Goal: Task Accomplishment & Management: Use online tool/utility

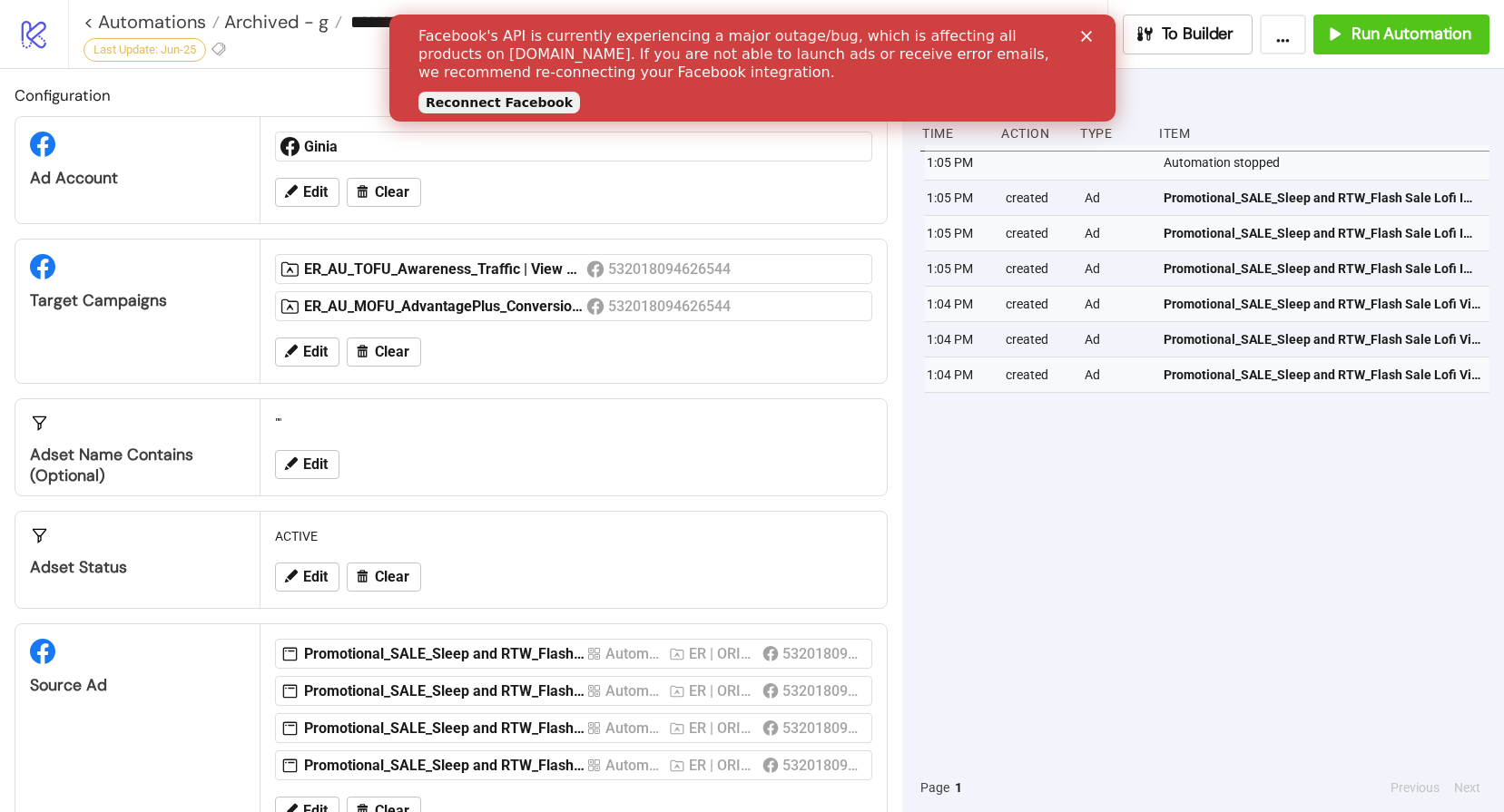
click at [520, 103] on link "Reconnect Facebook" at bounding box center [498, 103] width 162 height 22
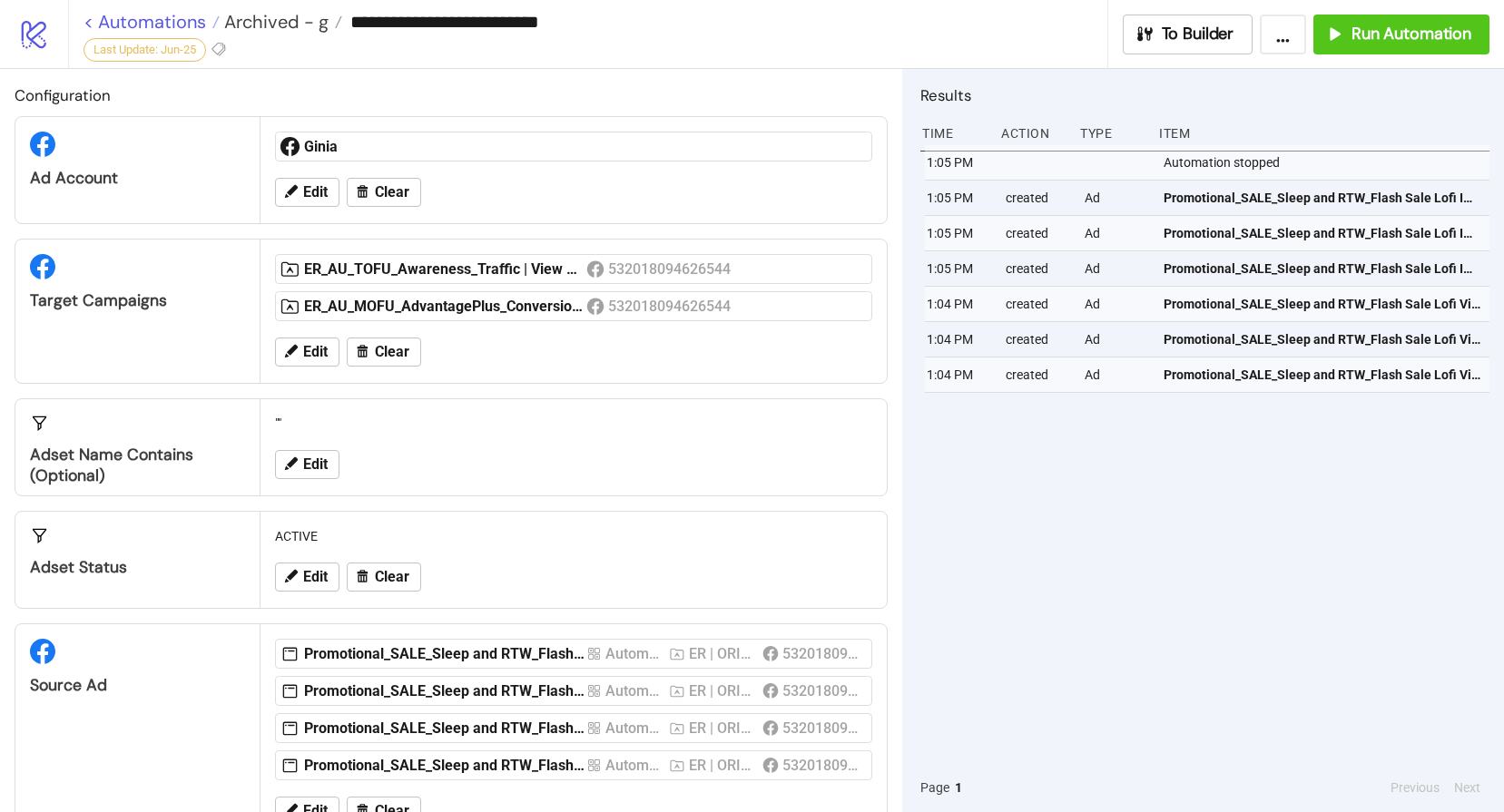
click at [159, 26] on link "< Automations" at bounding box center [151, 22] width 136 height 18
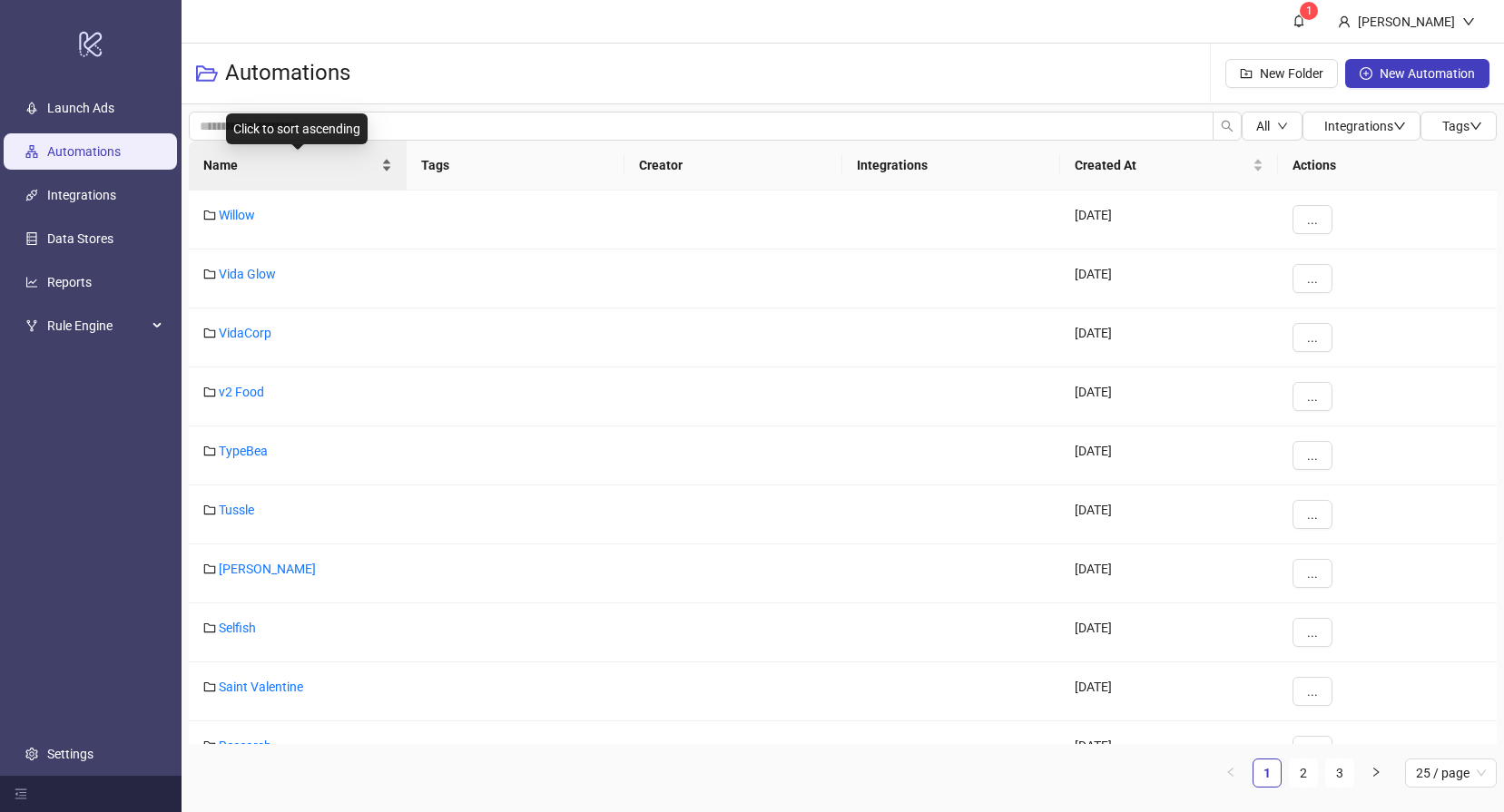
click at [255, 167] on span "Name" at bounding box center [291, 165] width 174 height 20
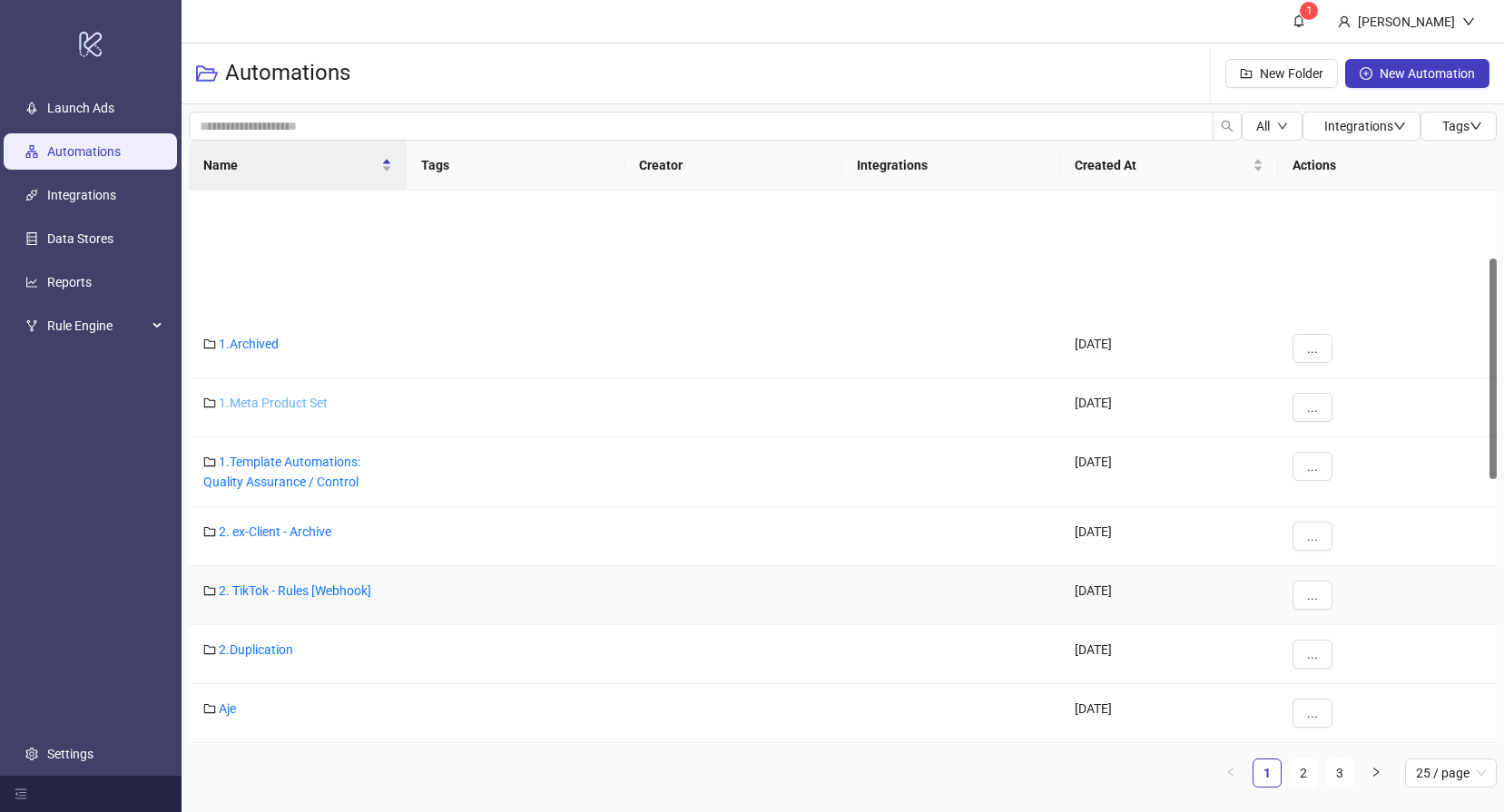
scroll to position [170, 0]
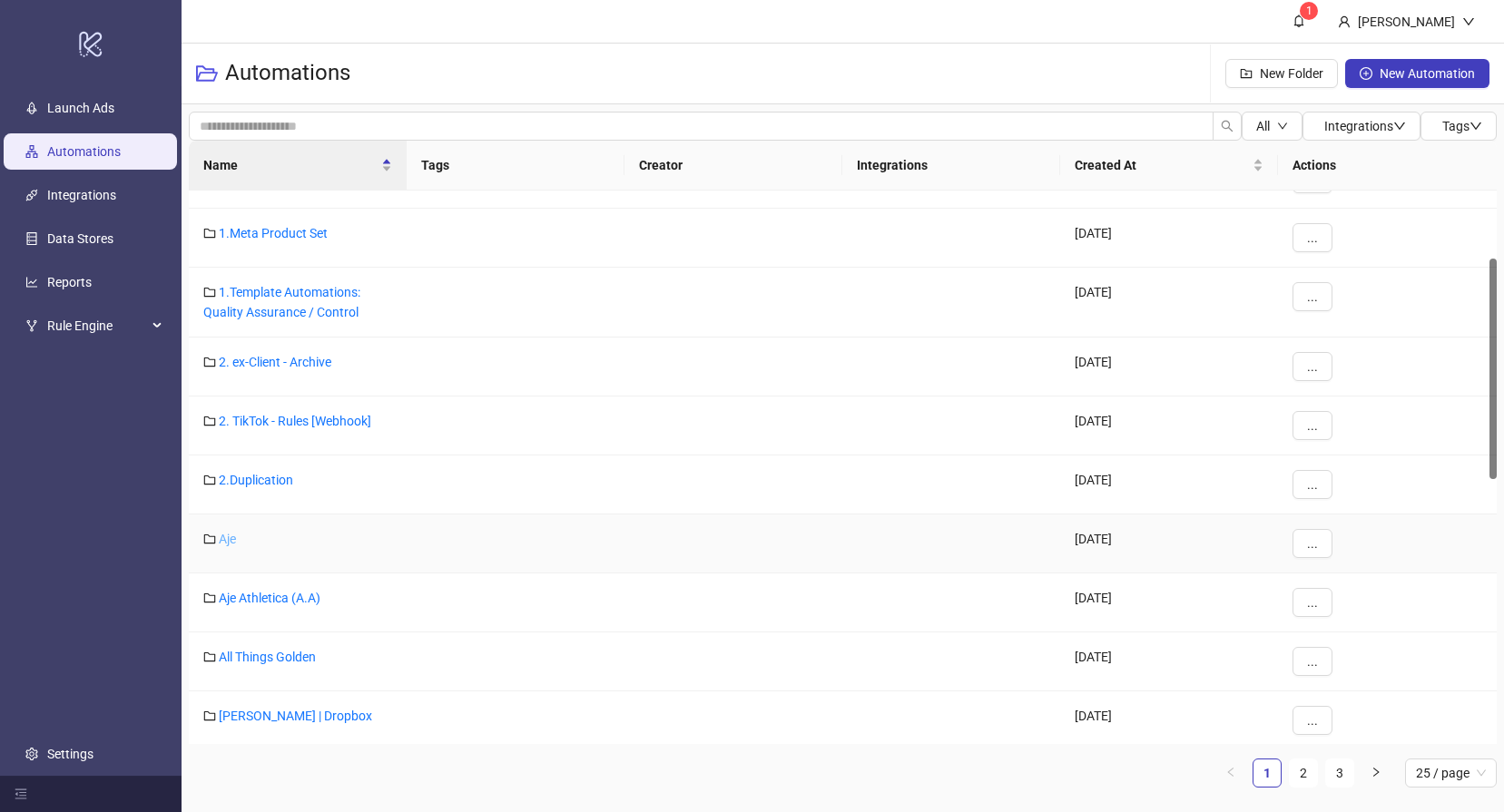
click at [226, 540] on link "Aje" at bounding box center [227, 539] width 17 height 15
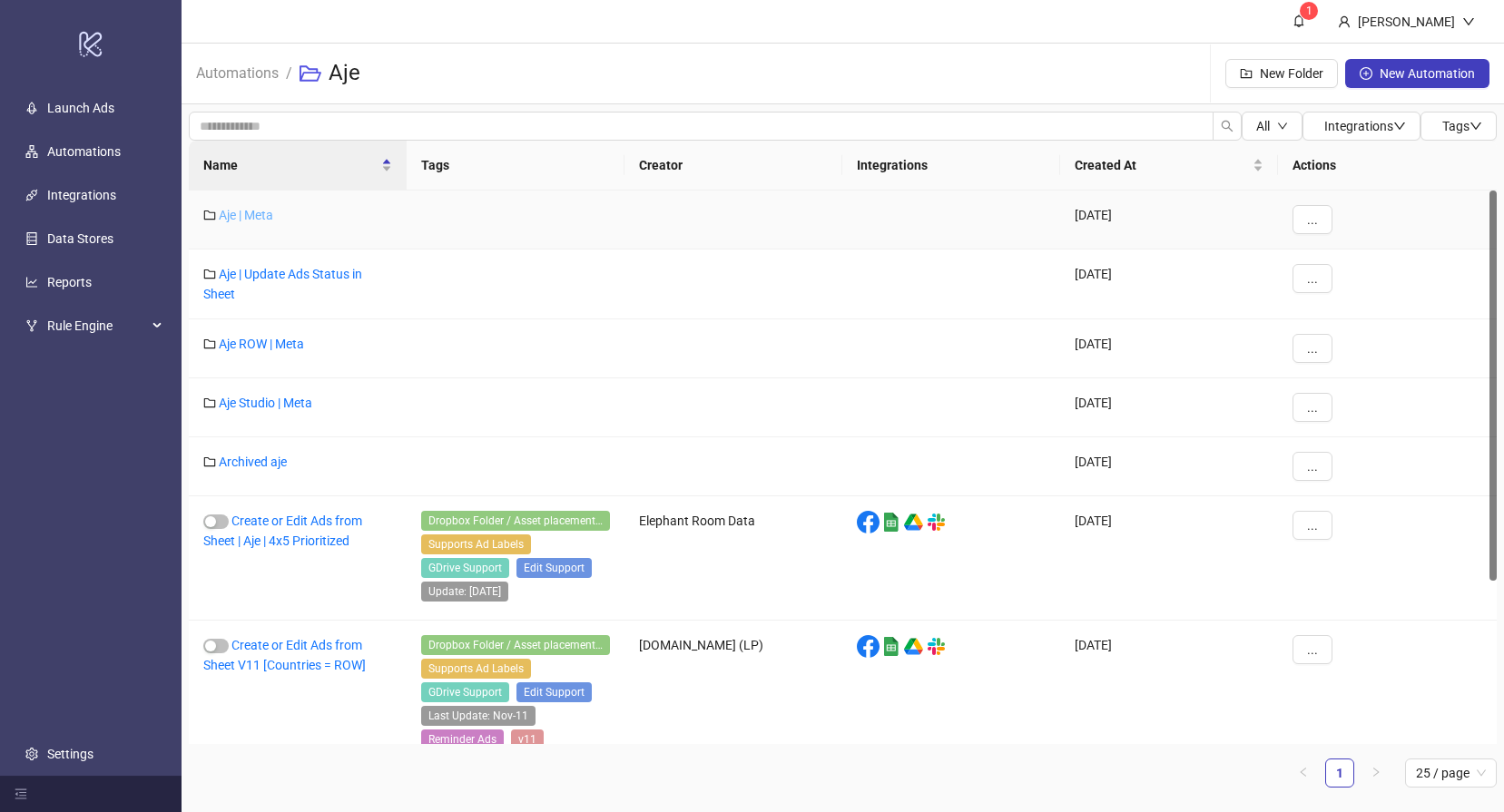
click at [262, 208] on link "Aje | Meta" at bounding box center [245, 216] width 54 height 15
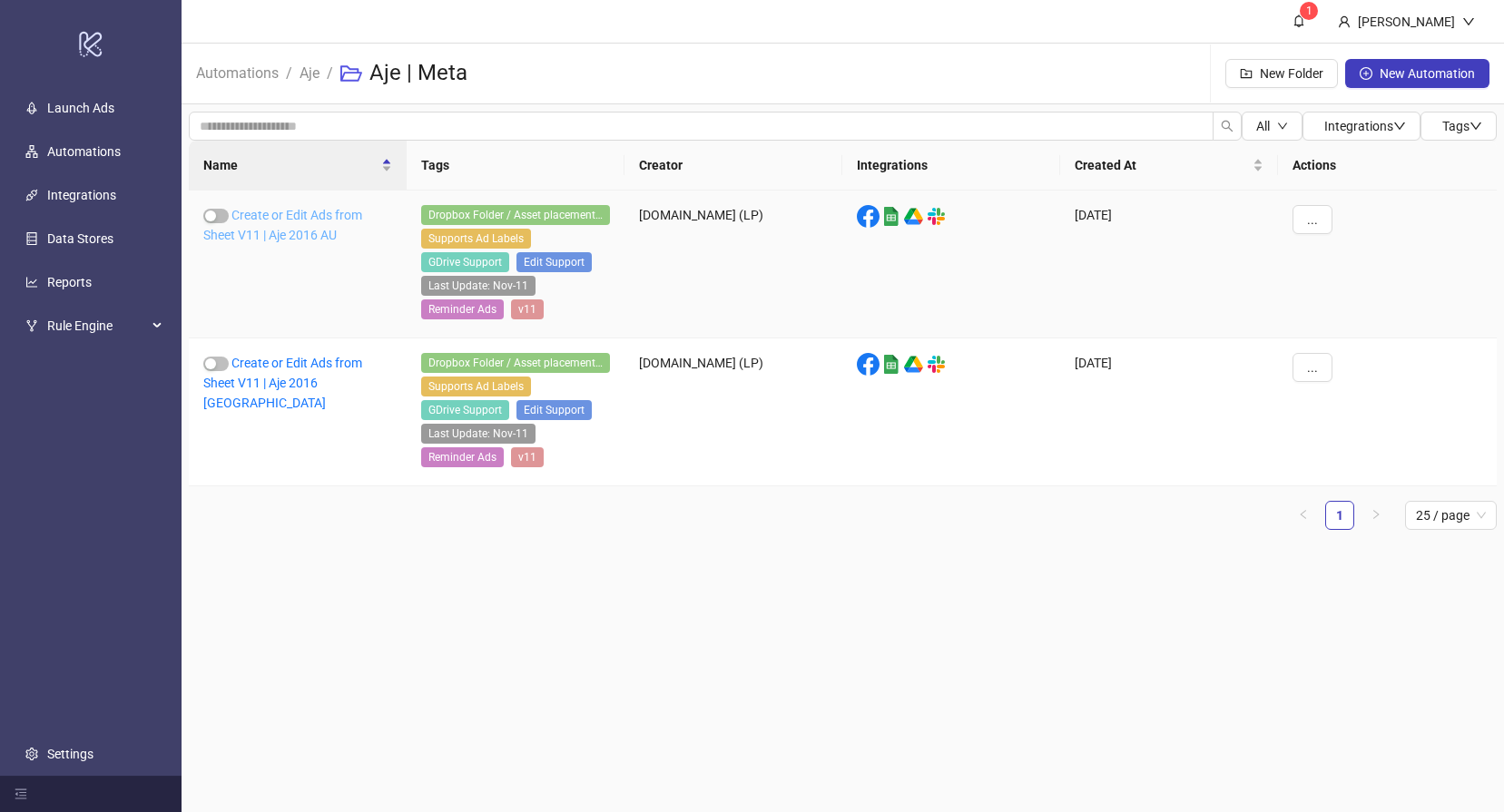
click at [297, 232] on link "Create or Edit Ads from Sheet V11 | Aje 2016 AU" at bounding box center [283, 226] width 159 height 35
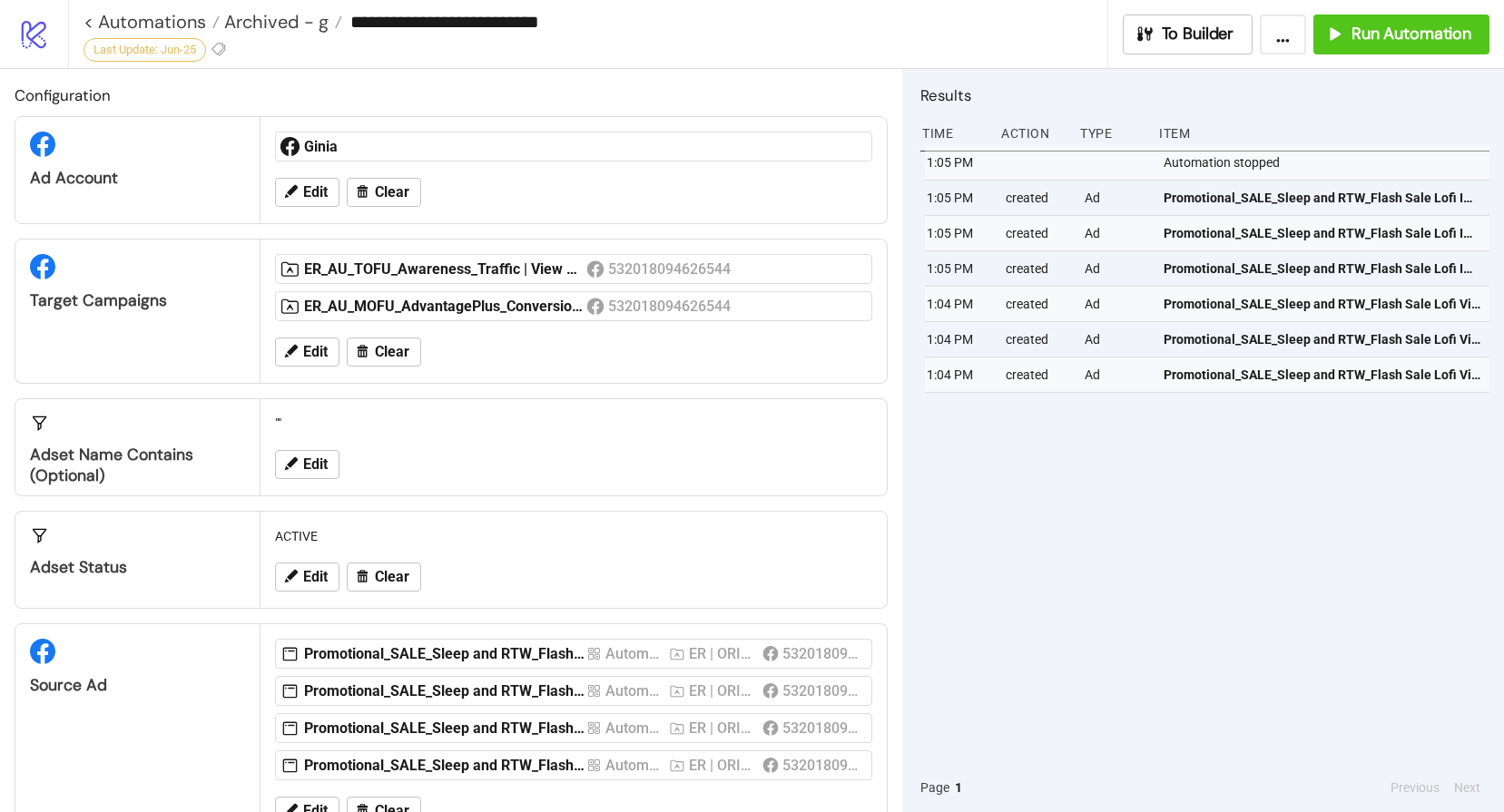
type input "**********"
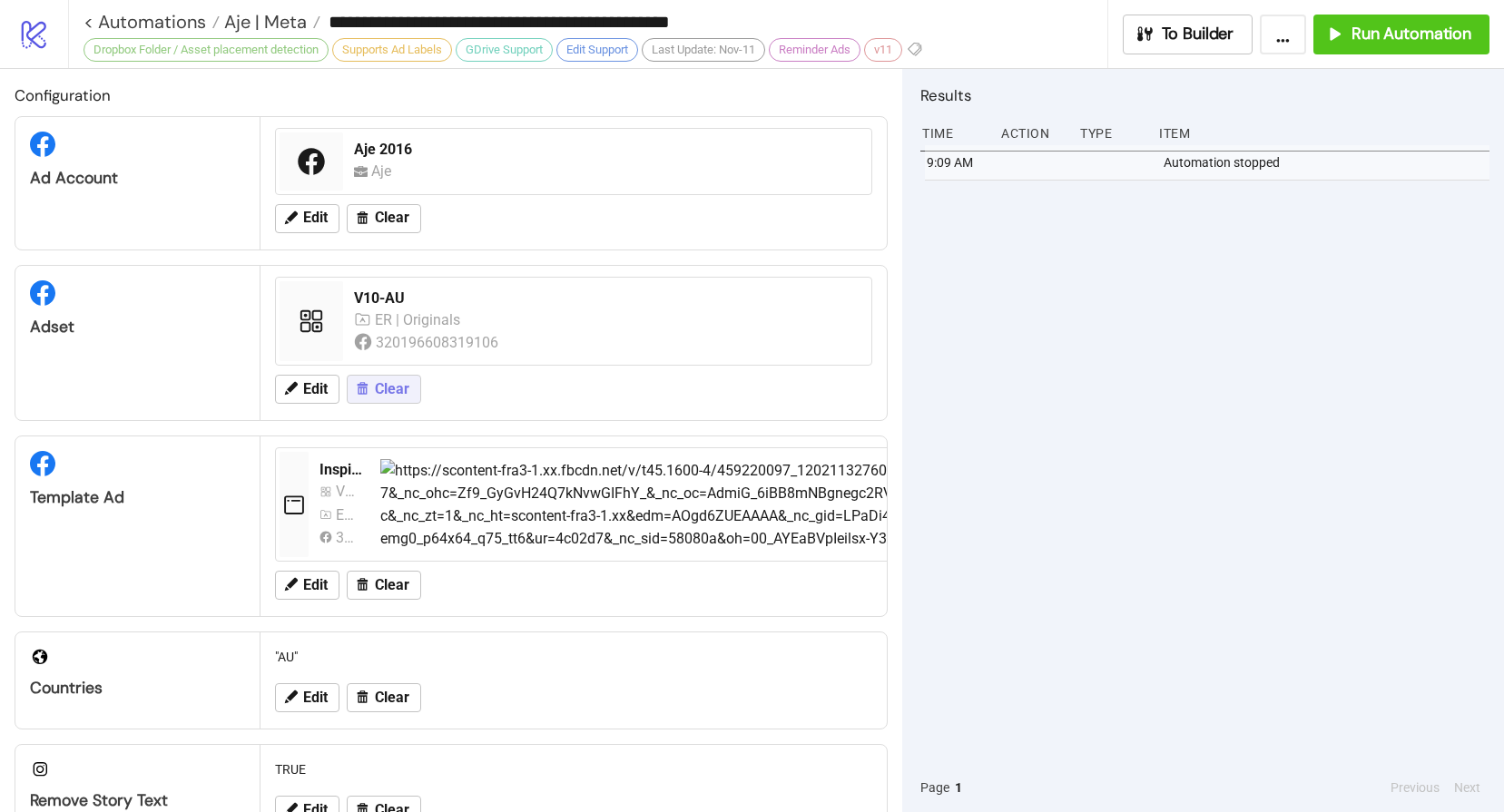
click at [396, 397] on button "Clear" at bounding box center [384, 390] width 74 height 29
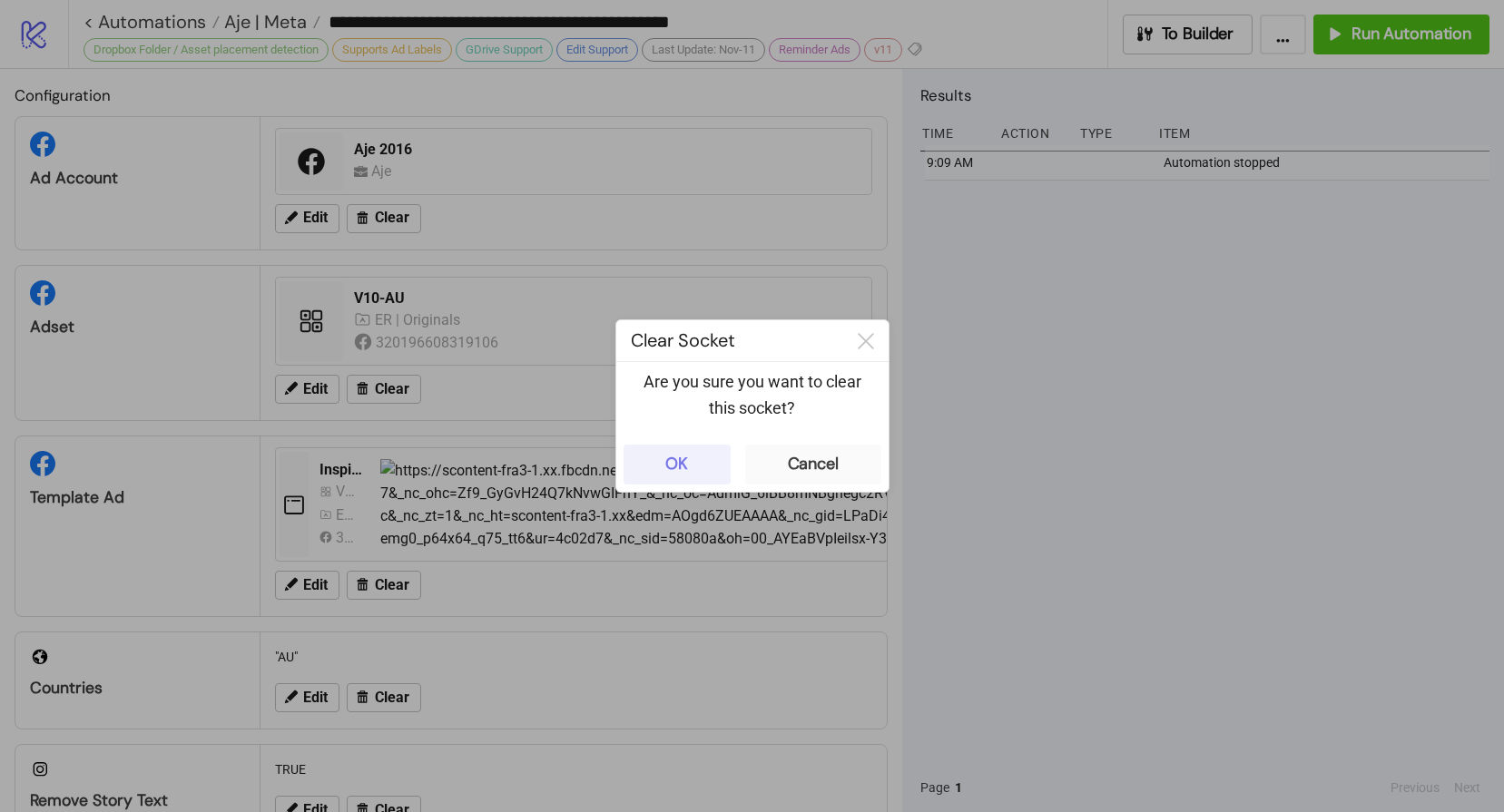
click at [663, 456] on button "OK" at bounding box center [677, 465] width 107 height 40
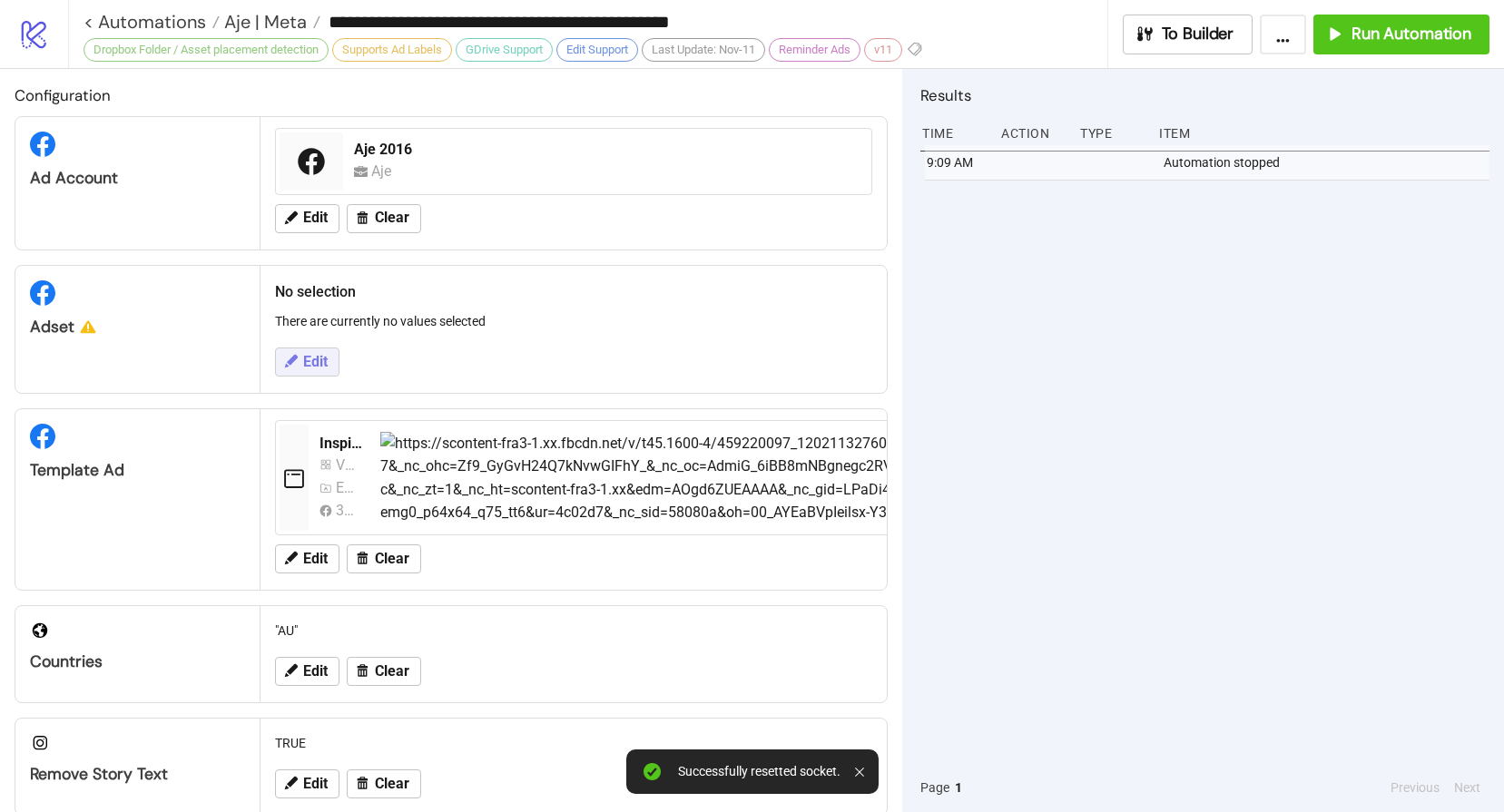
click at [298, 355] on button "Edit" at bounding box center [307, 362] width 64 height 29
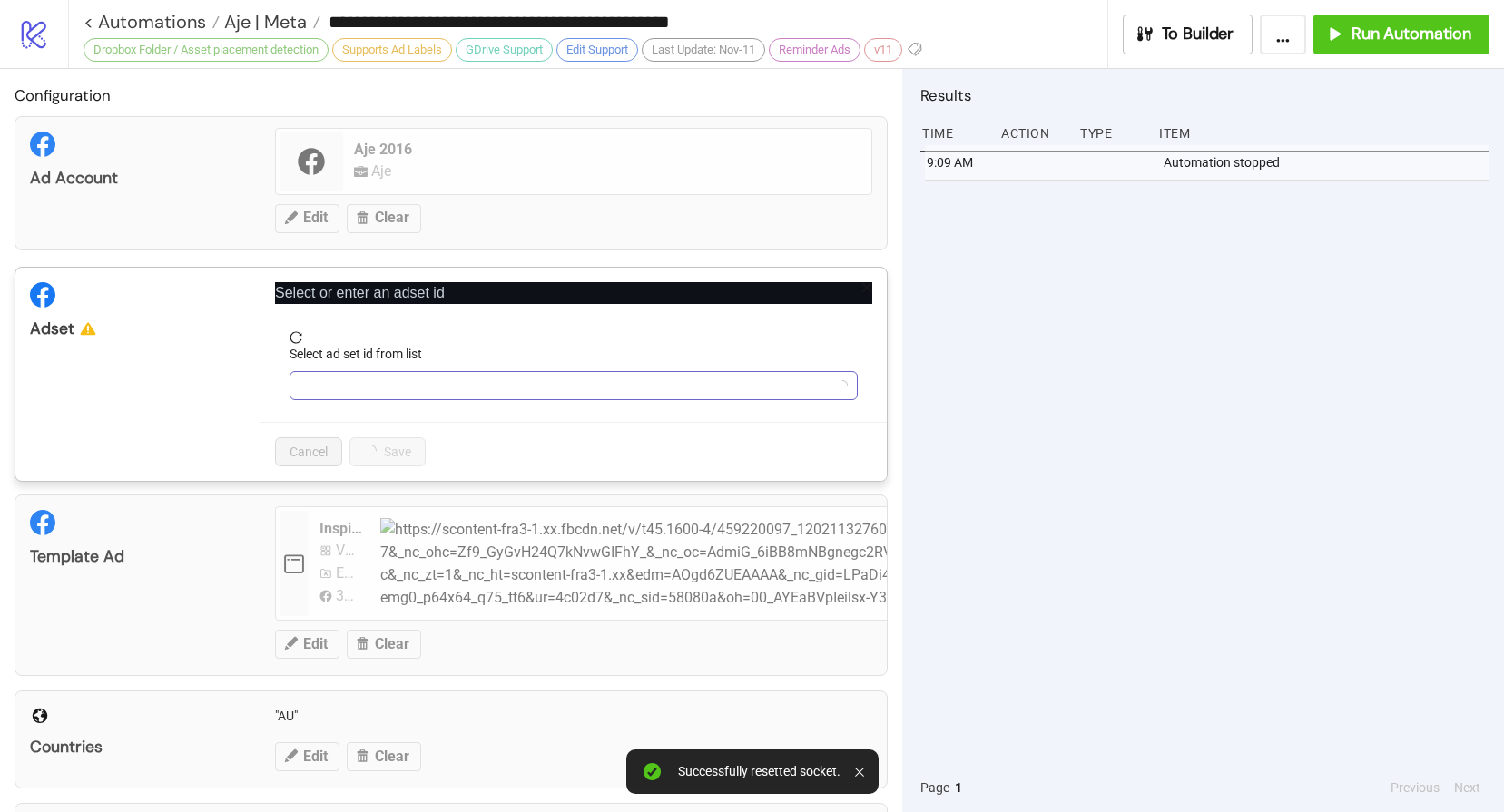
click at [387, 381] on input "Select ad set id from list" at bounding box center [565, 386] width 530 height 28
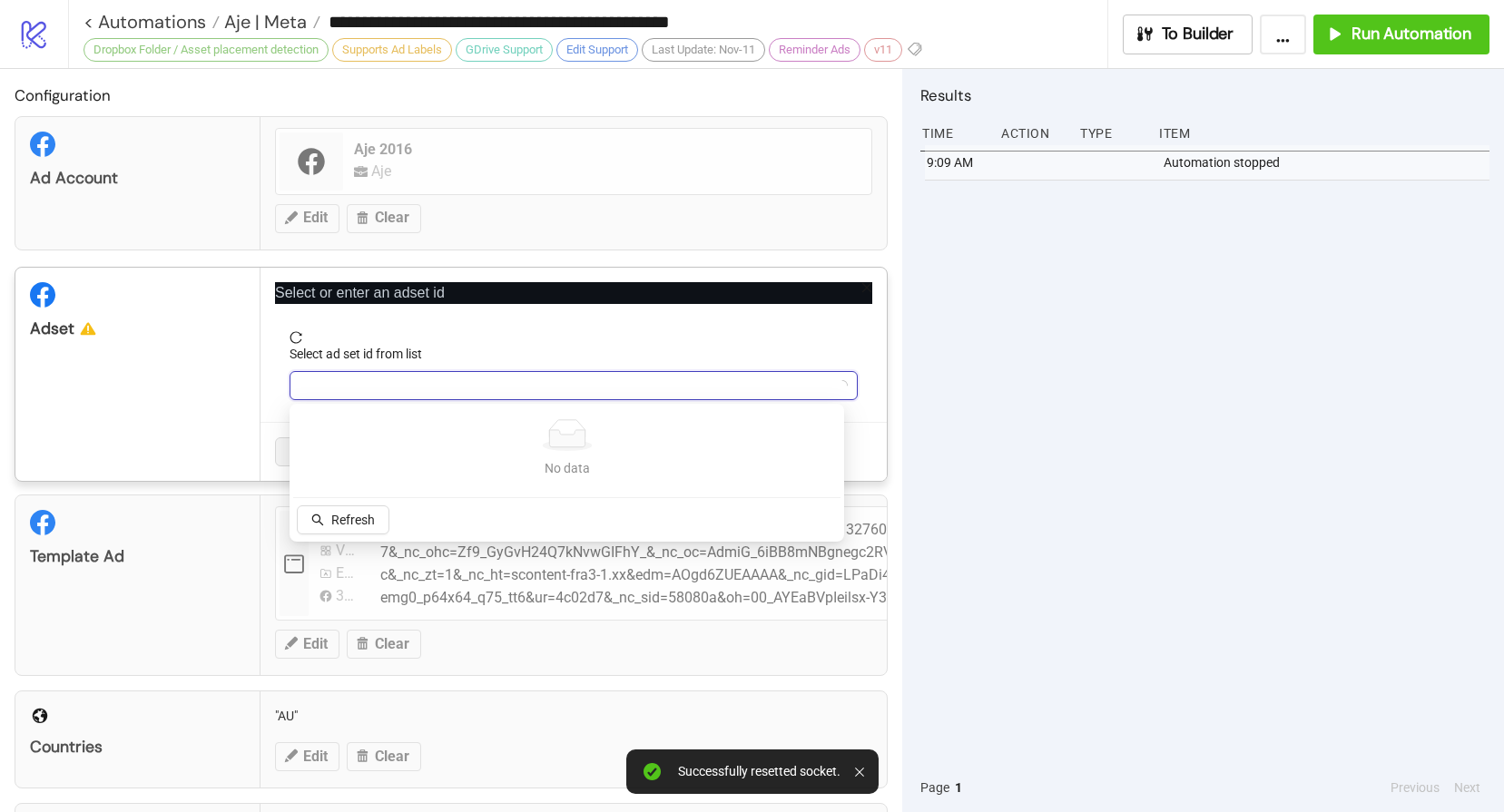
paste input "**********"
type input "**********"
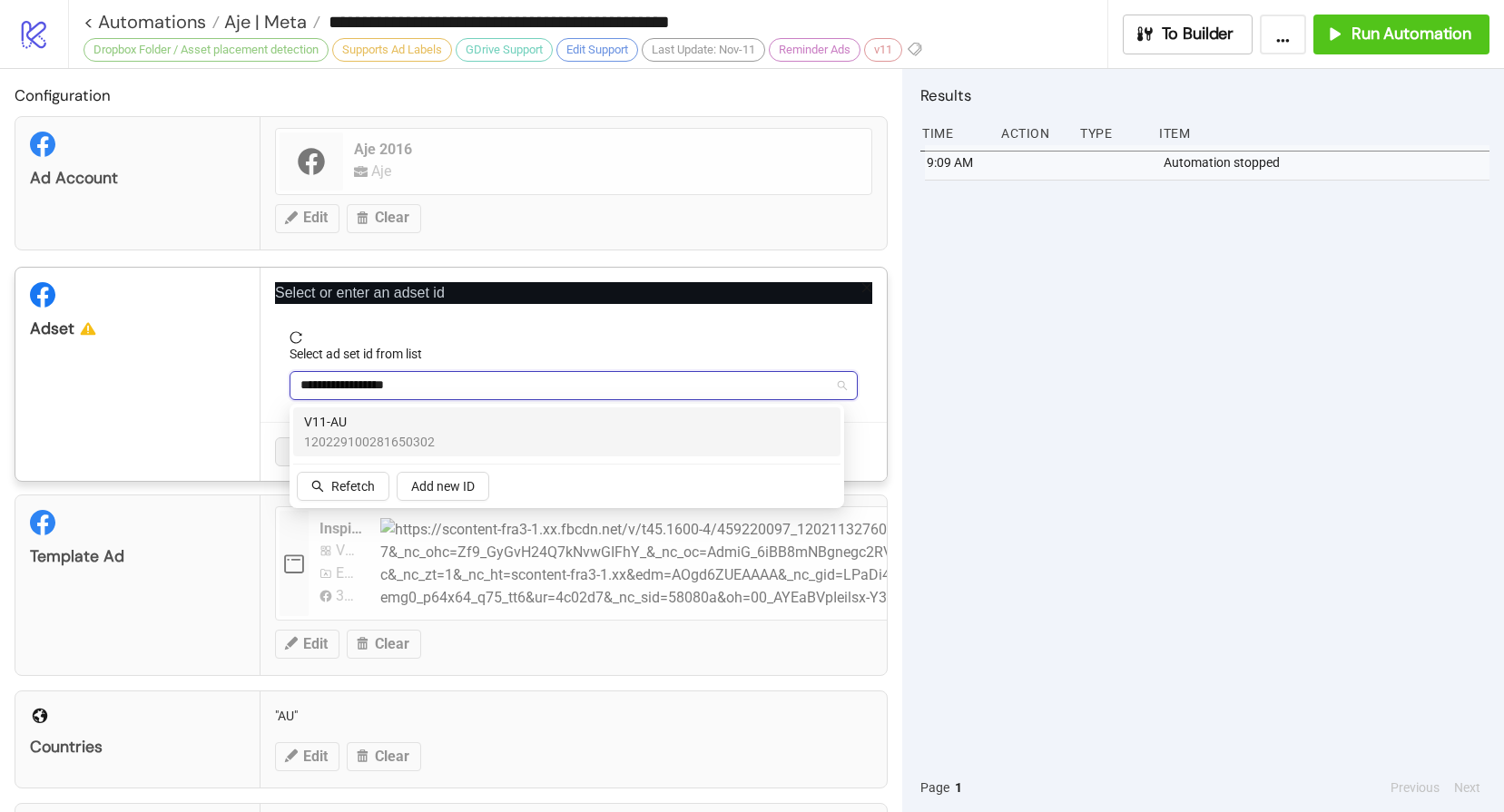
click at [390, 439] on span "120229100281650302" at bounding box center [369, 442] width 130 height 20
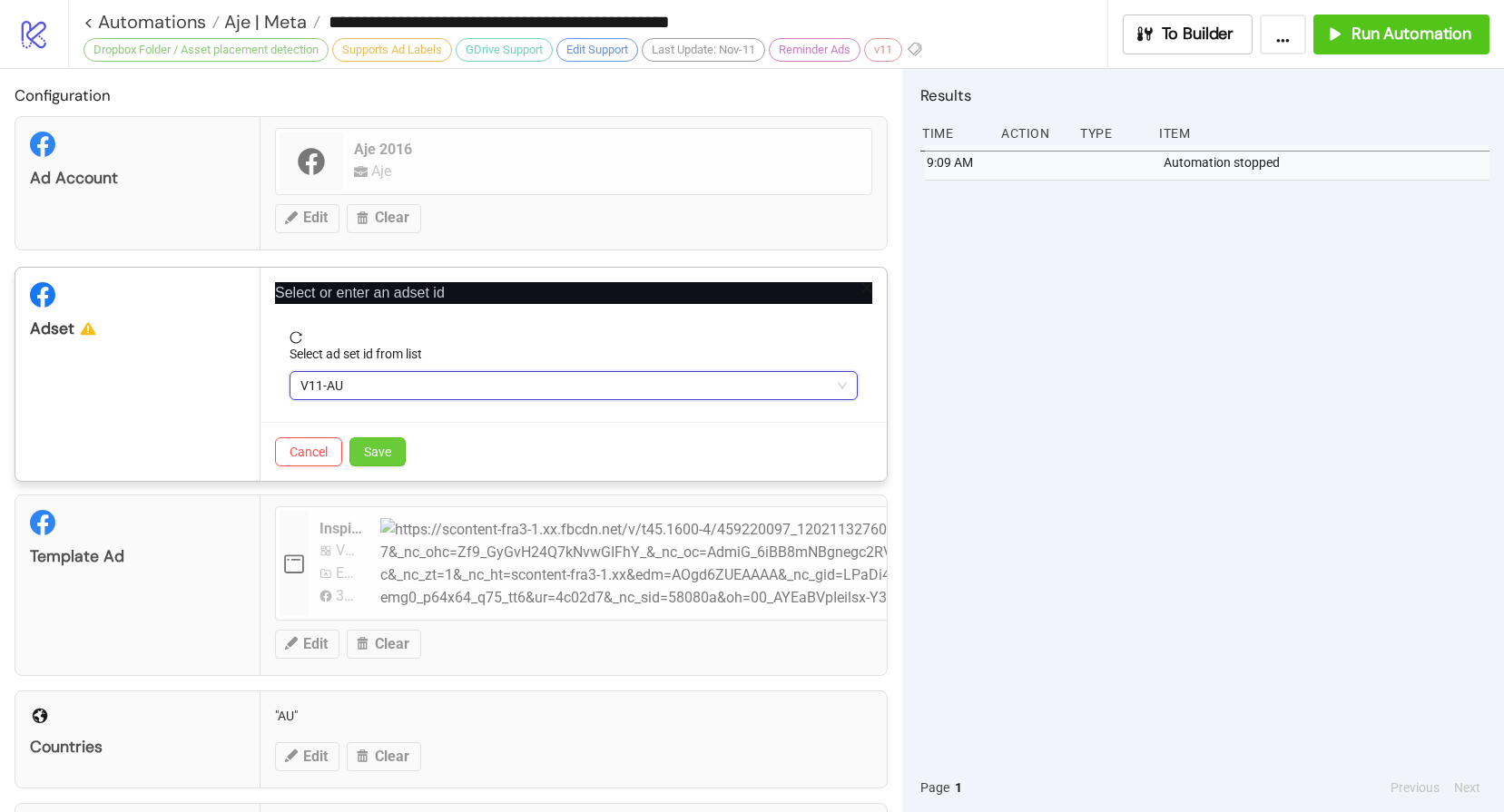
click at [399, 457] on button "Save" at bounding box center [377, 452] width 56 height 29
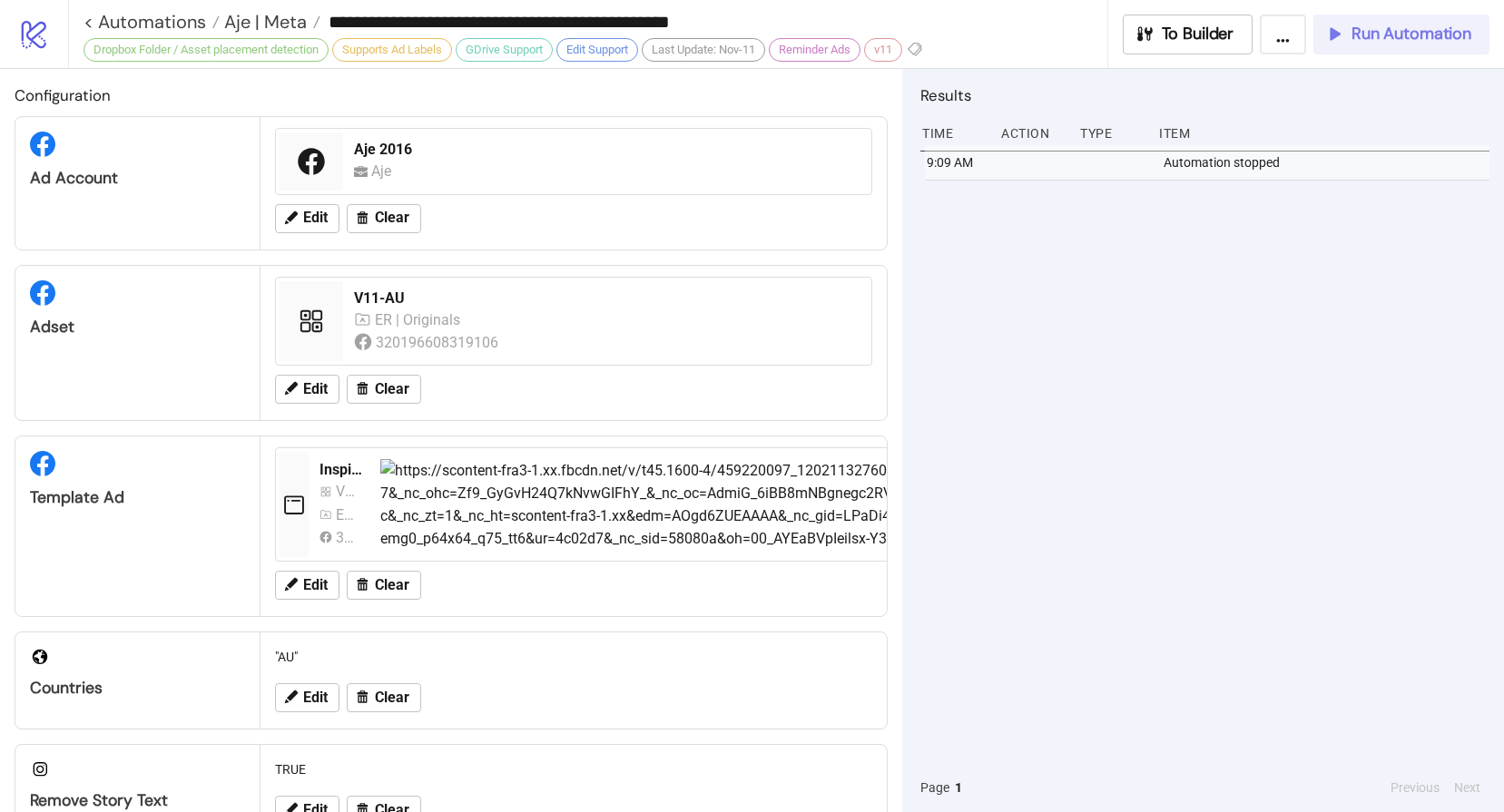
click at [1378, 43] on span "Run Automation" at bounding box center [1411, 34] width 120 height 21
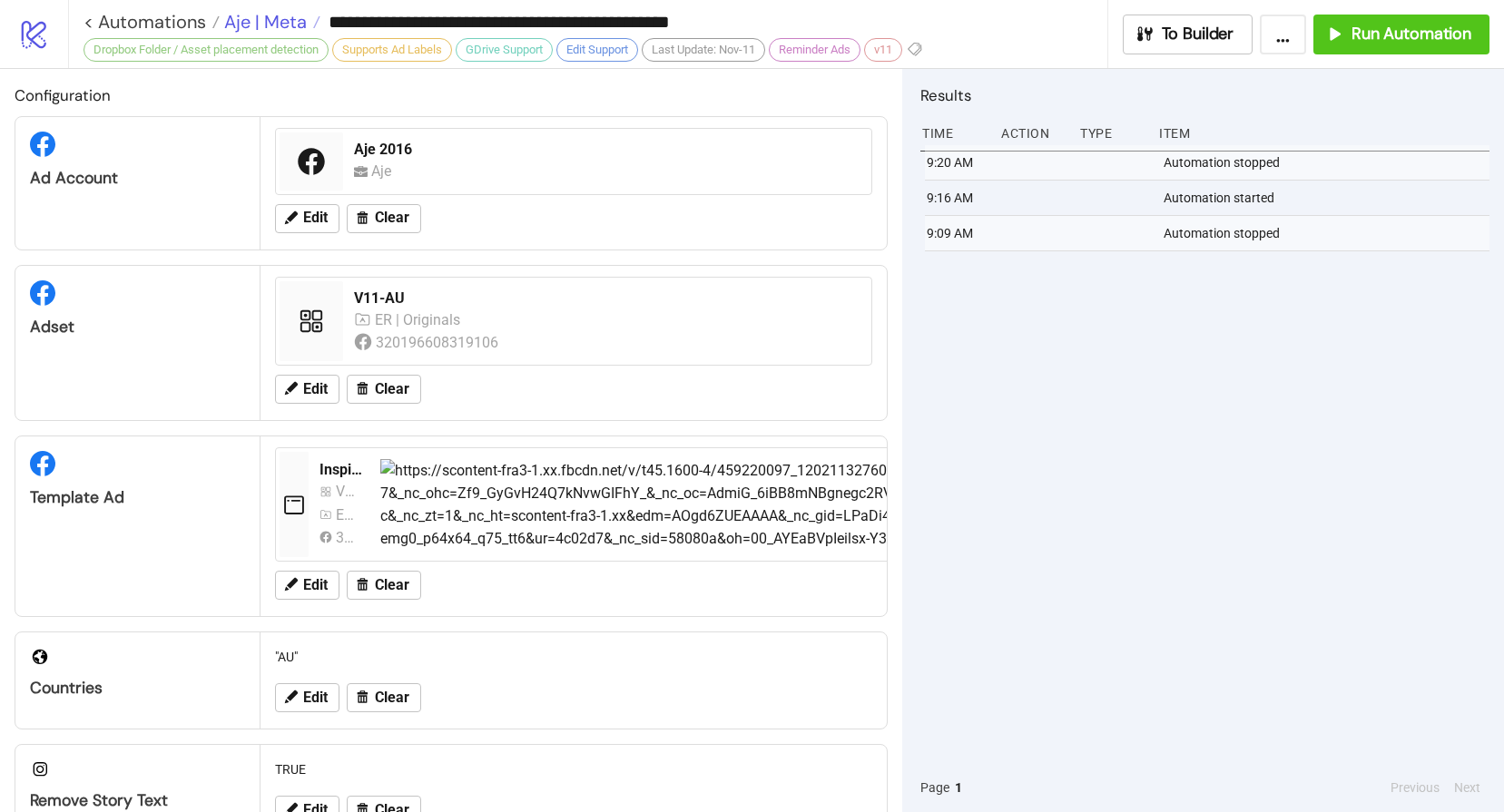
click at [275, 19] on span "Aje | Meta" at bounding box center [262, 22] width 87 height 24
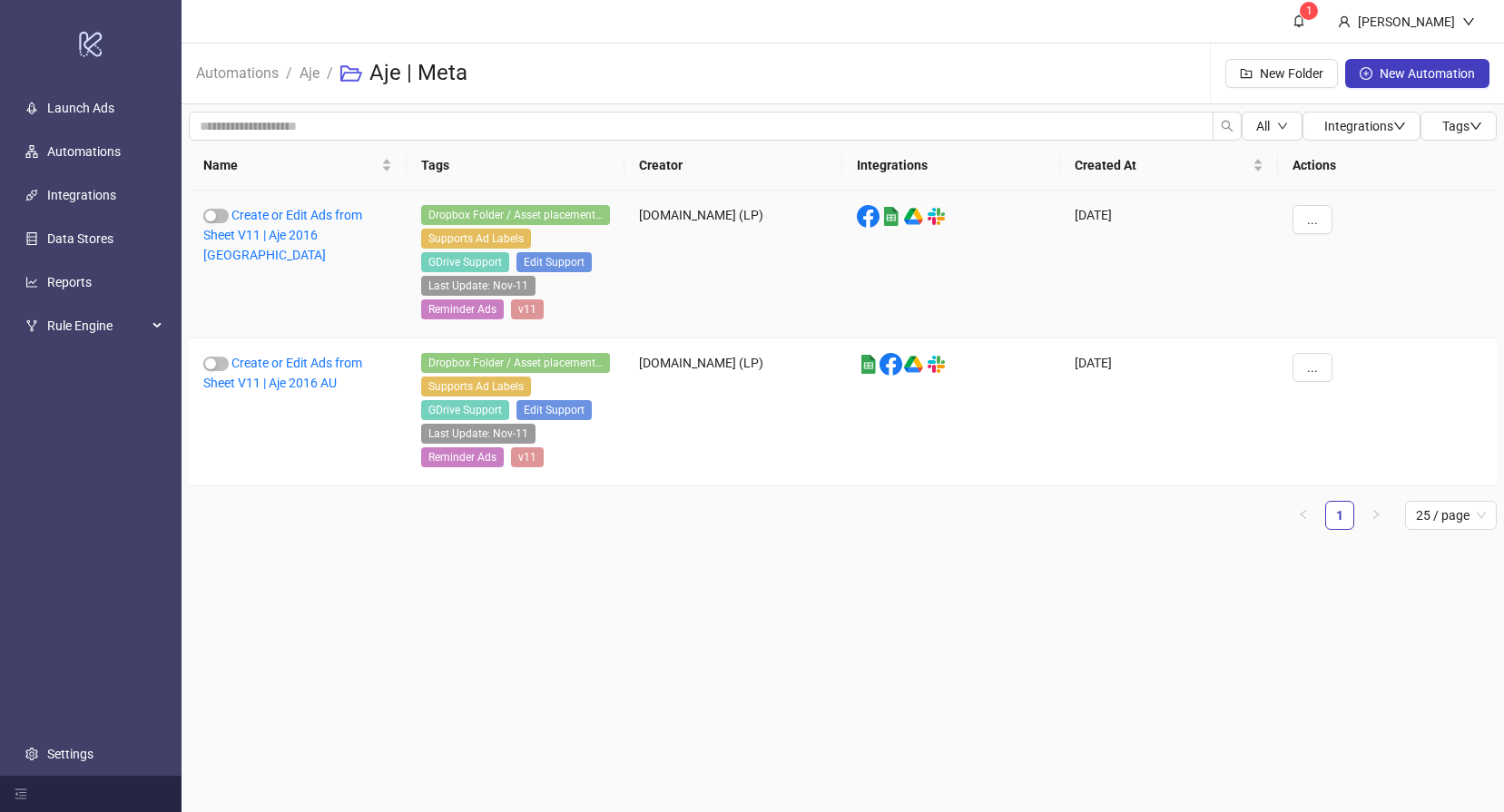
click at [306, 225] on div "Create or Edit Ads from Sheet V11 | Aje 2016 [GEOGRAPHIC_DATA]" at bounding box center [297, 264] width 217 height 148
click at [315, 210] on link "Create or Edit Ads from Sheet V11 | Aje 2016 [GEOGRAPHIC_DATA]" at bounding box center [283, 235] width 159 height 54
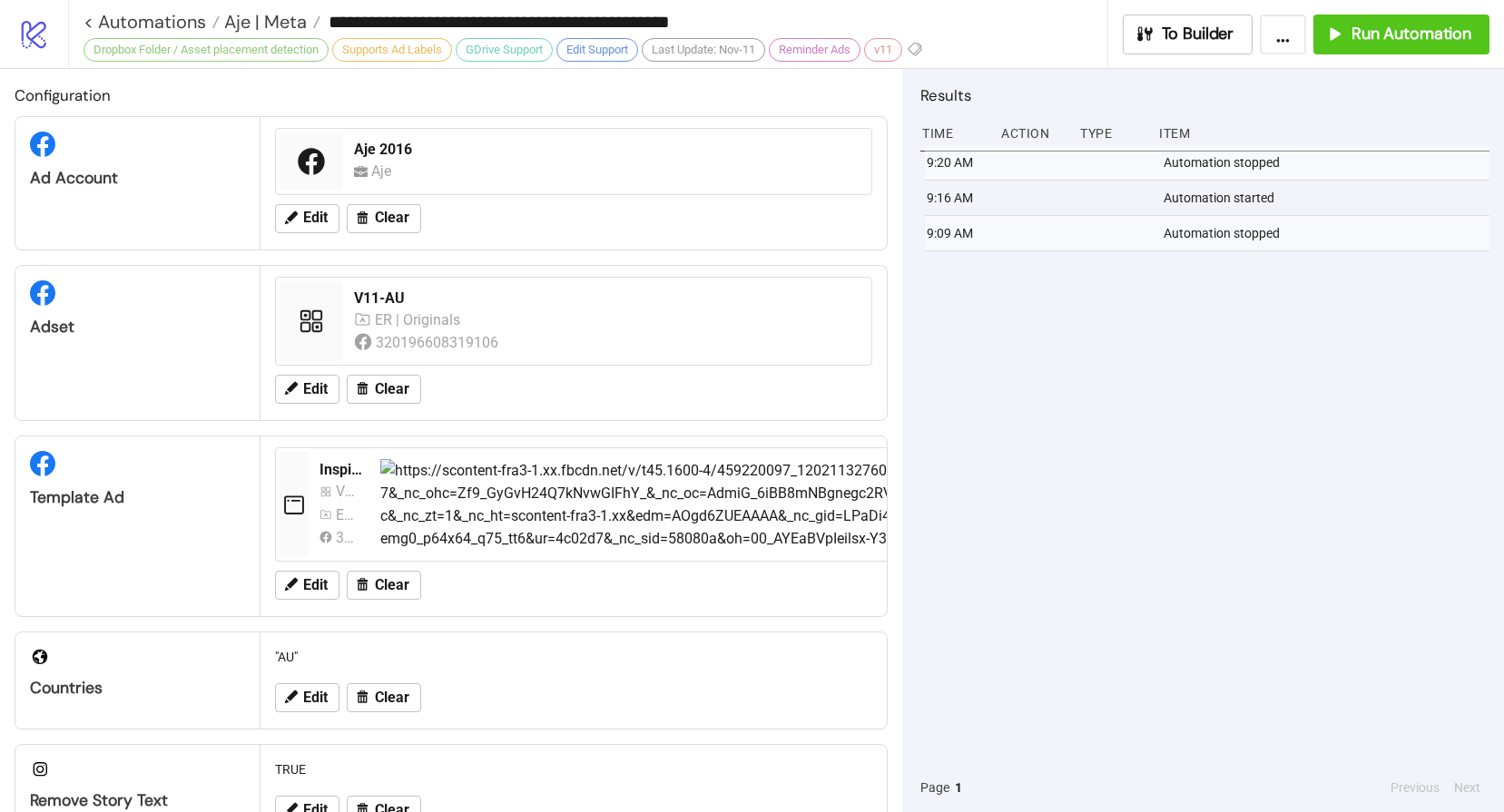
type input "**********"
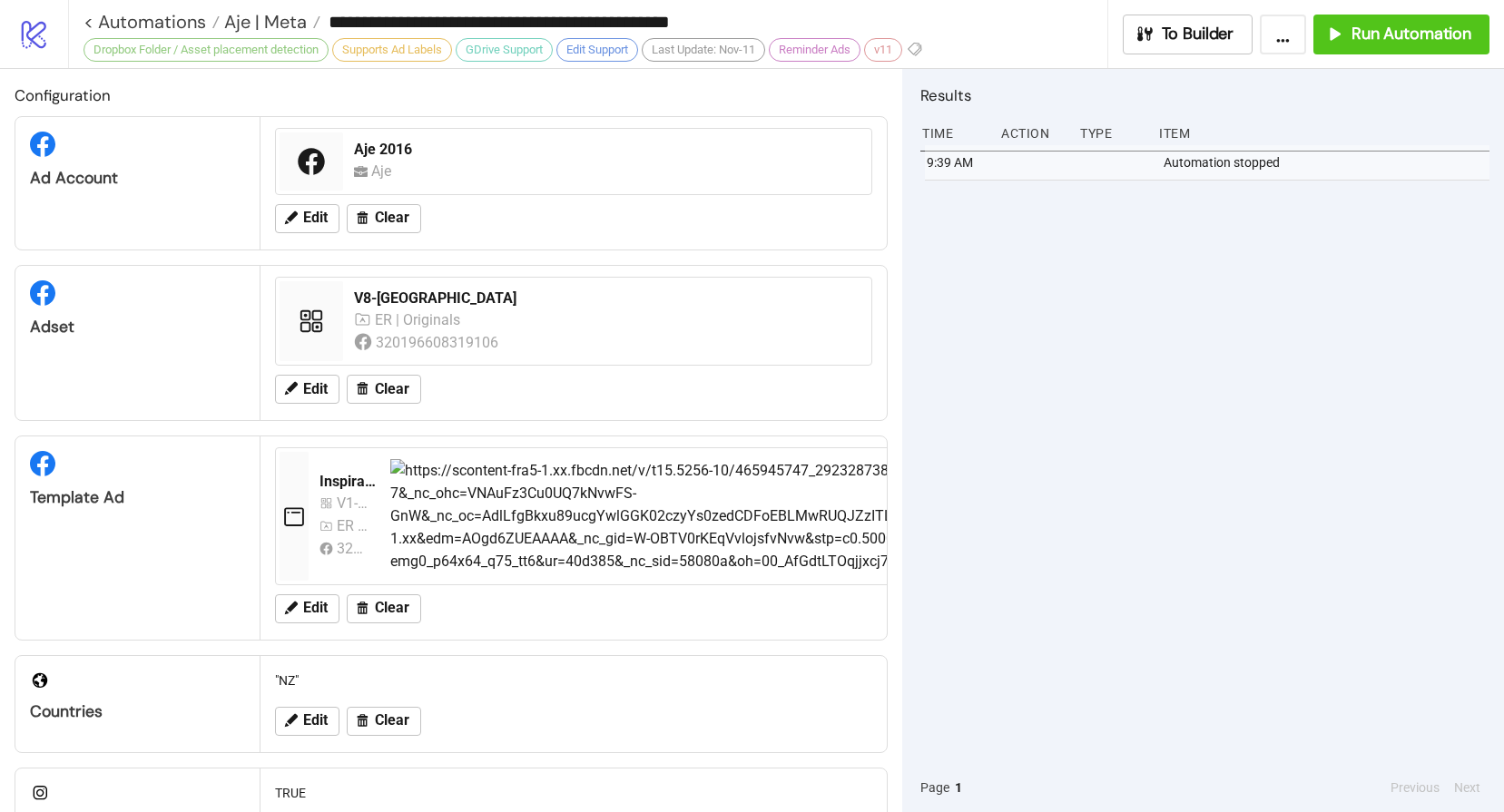
click at [973, 352] on div "9:39 AM Automation stopped" at bounding box center [1205, 454] width 569 height 618
click at [1414, 21] on button "Run Automation" at bounding box center [1401, 35] width 176 height 40
click at [285, 17] on span "Aje | Meta" at bounding box center [262, 22] width 87 height 24
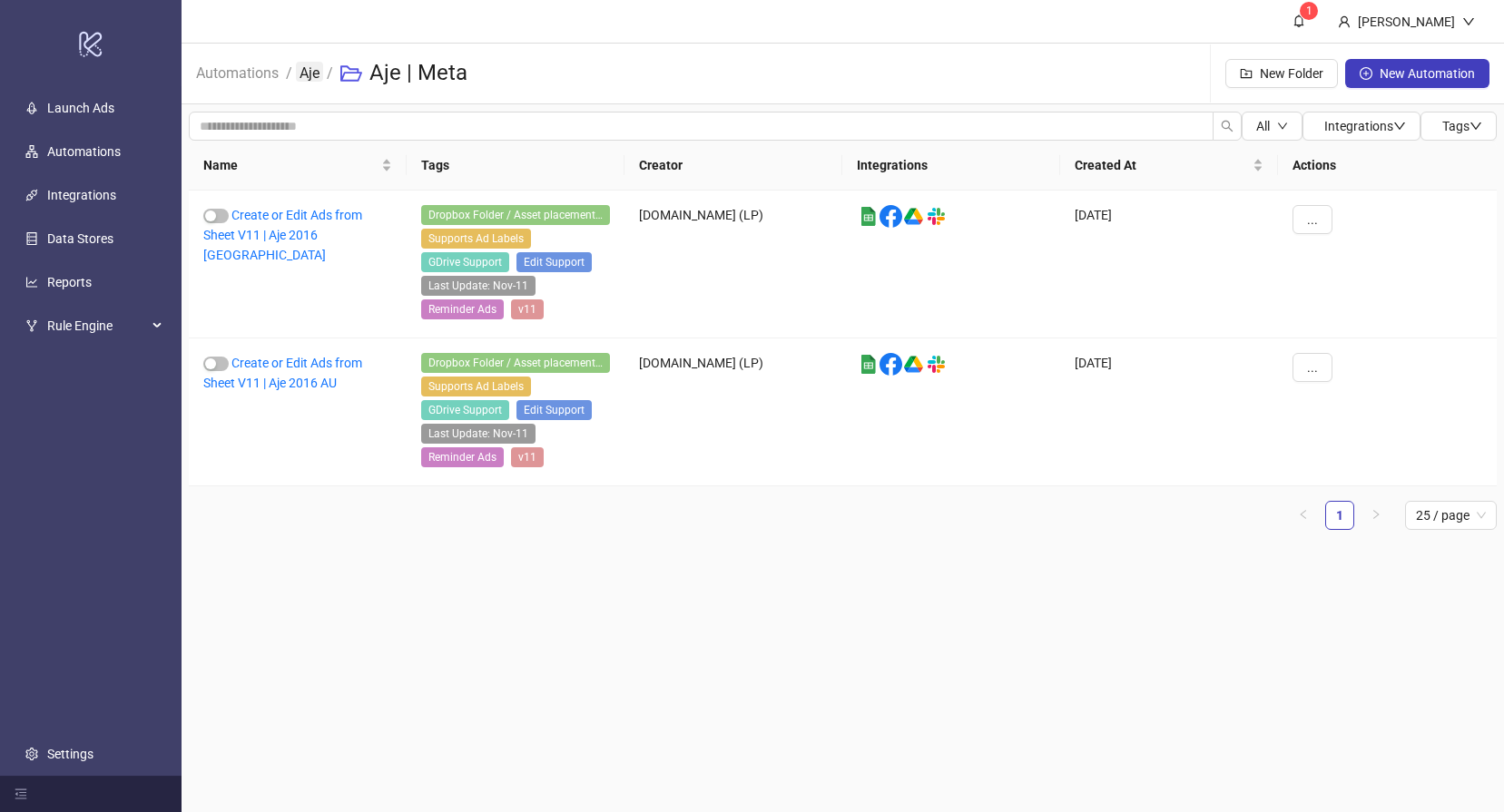
click at [318, 78] on link "Aje" at bounding box center [309, 72] width 28 height 20
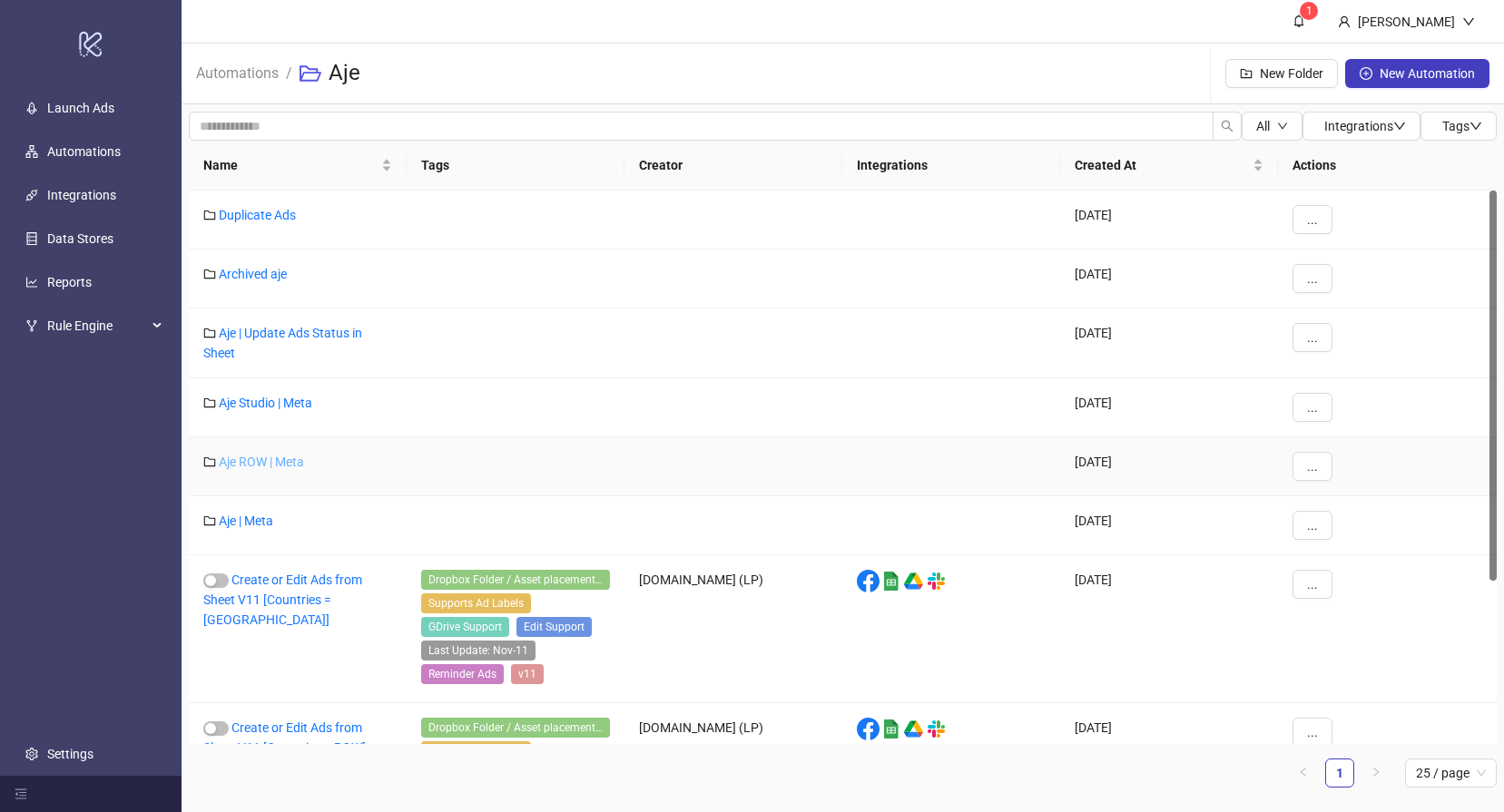
click at [290, 456] on link "Aje ROW | Meta" at bounding box center [261, 462] width 85 height 15
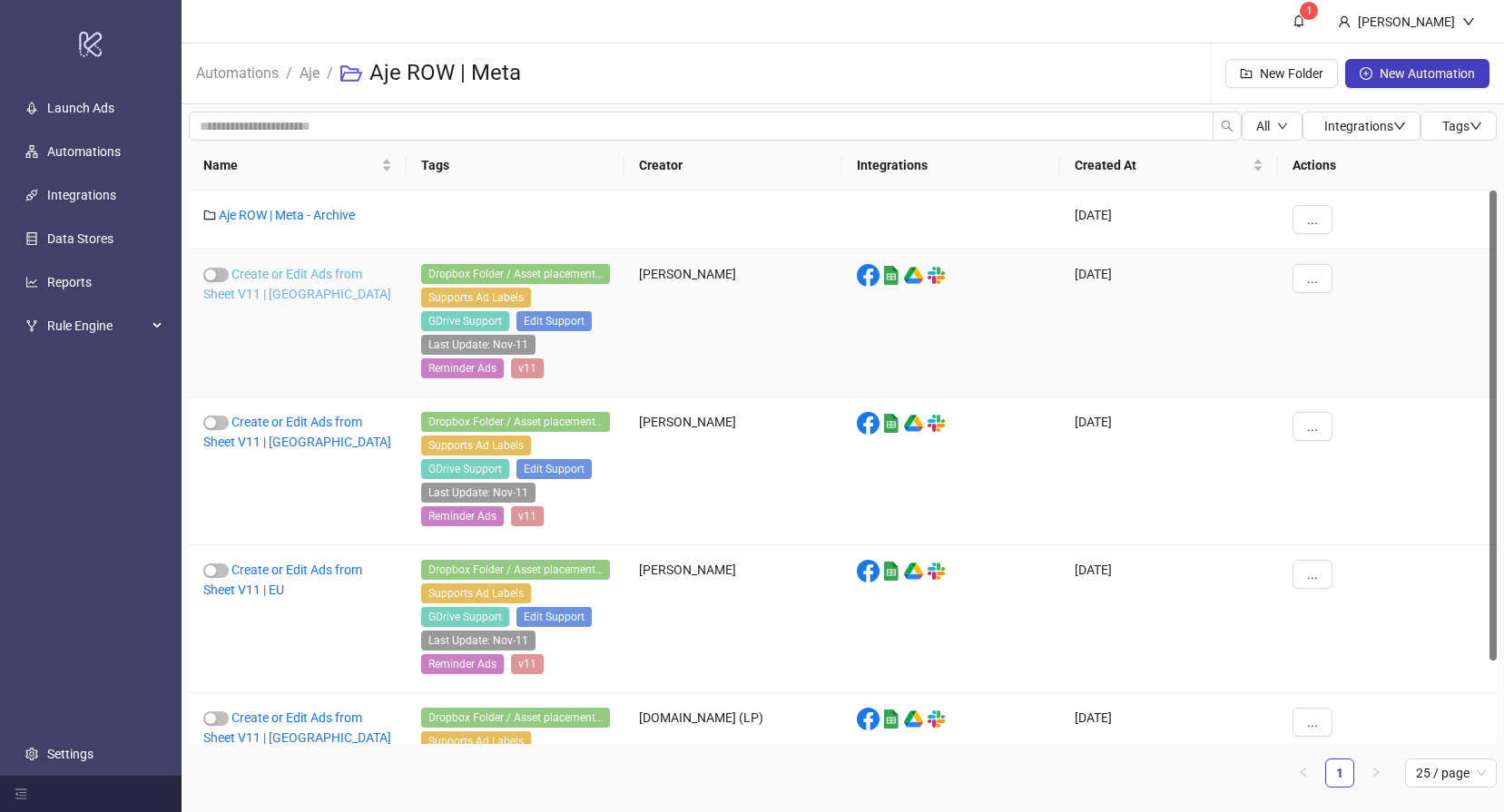
click at [296, 280] on link "Create or Edit Ads from Sheet V11 | US" at bounding box center [297, 284] width 188 height 35
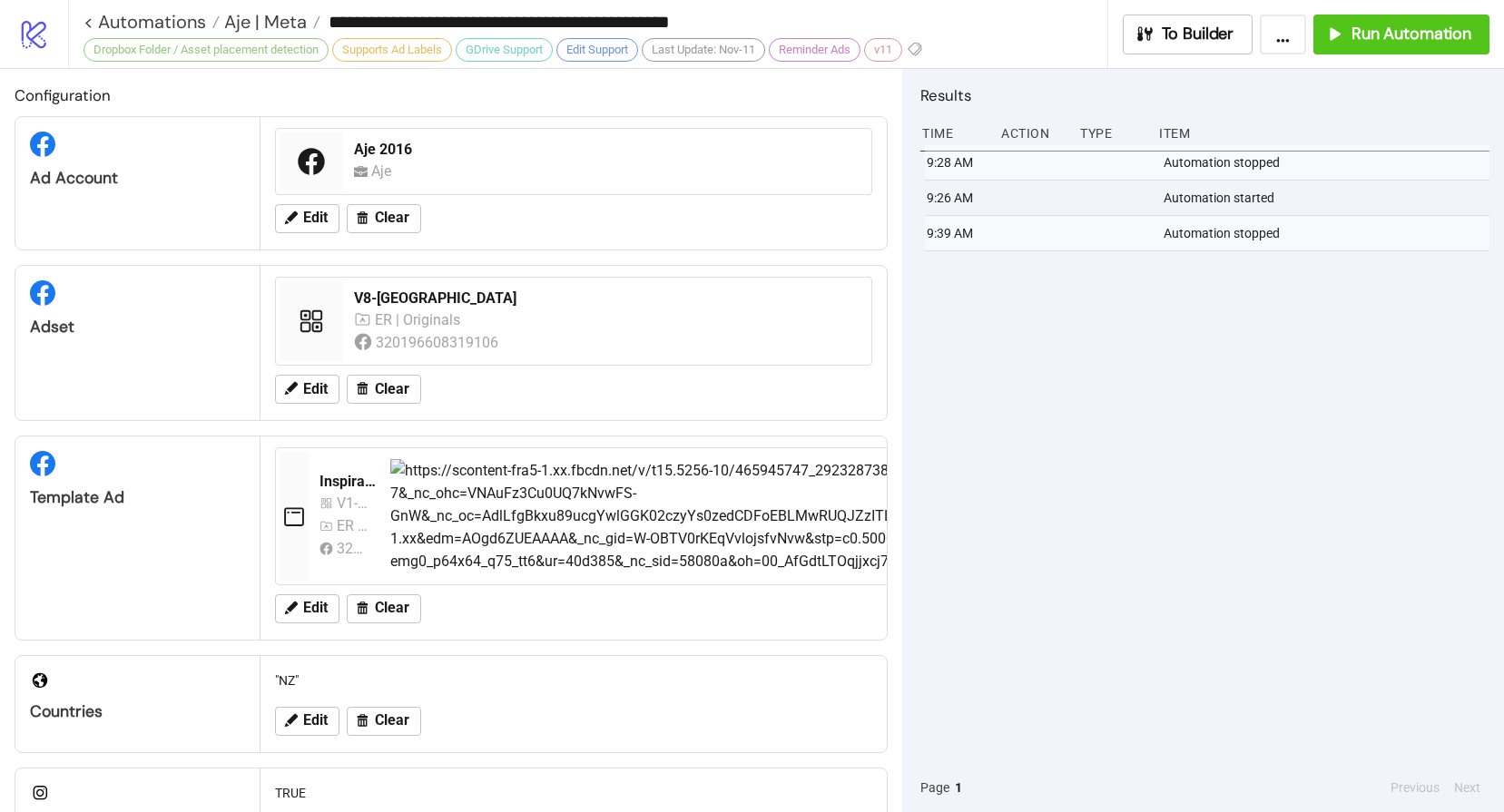
type input "**********"
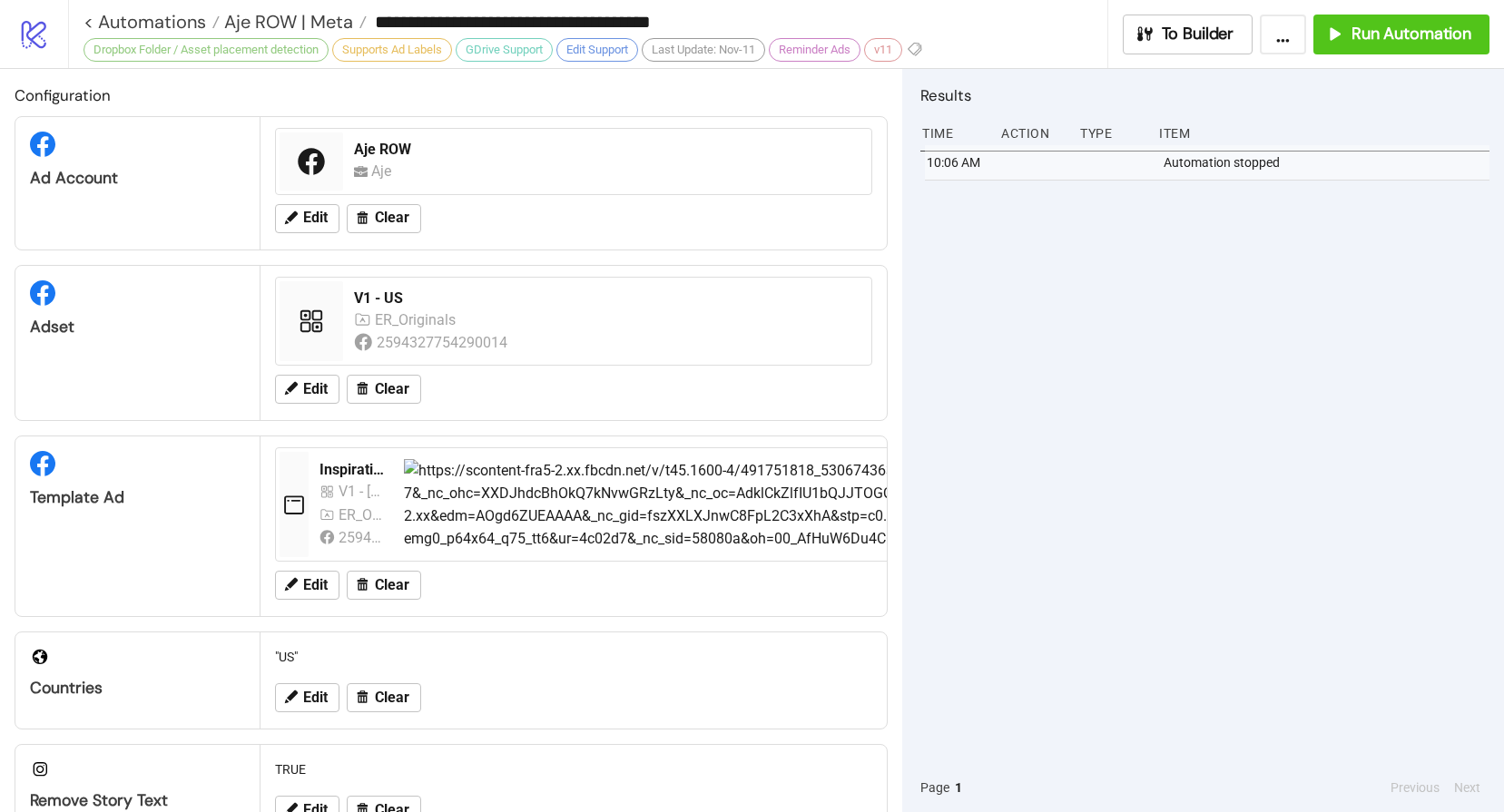
click at [1284, 318] on div "10:06 AM Automation stopped" at bounding box center [1205, 454] width 569 height 618
click at [1355, 43] on span "Run Automation" at bounding box center [1411, 34] width 120 height 21
click at [292, 29] on span "Aje ROW | Meta" at bounding box center [285, 22] width 133 height 24
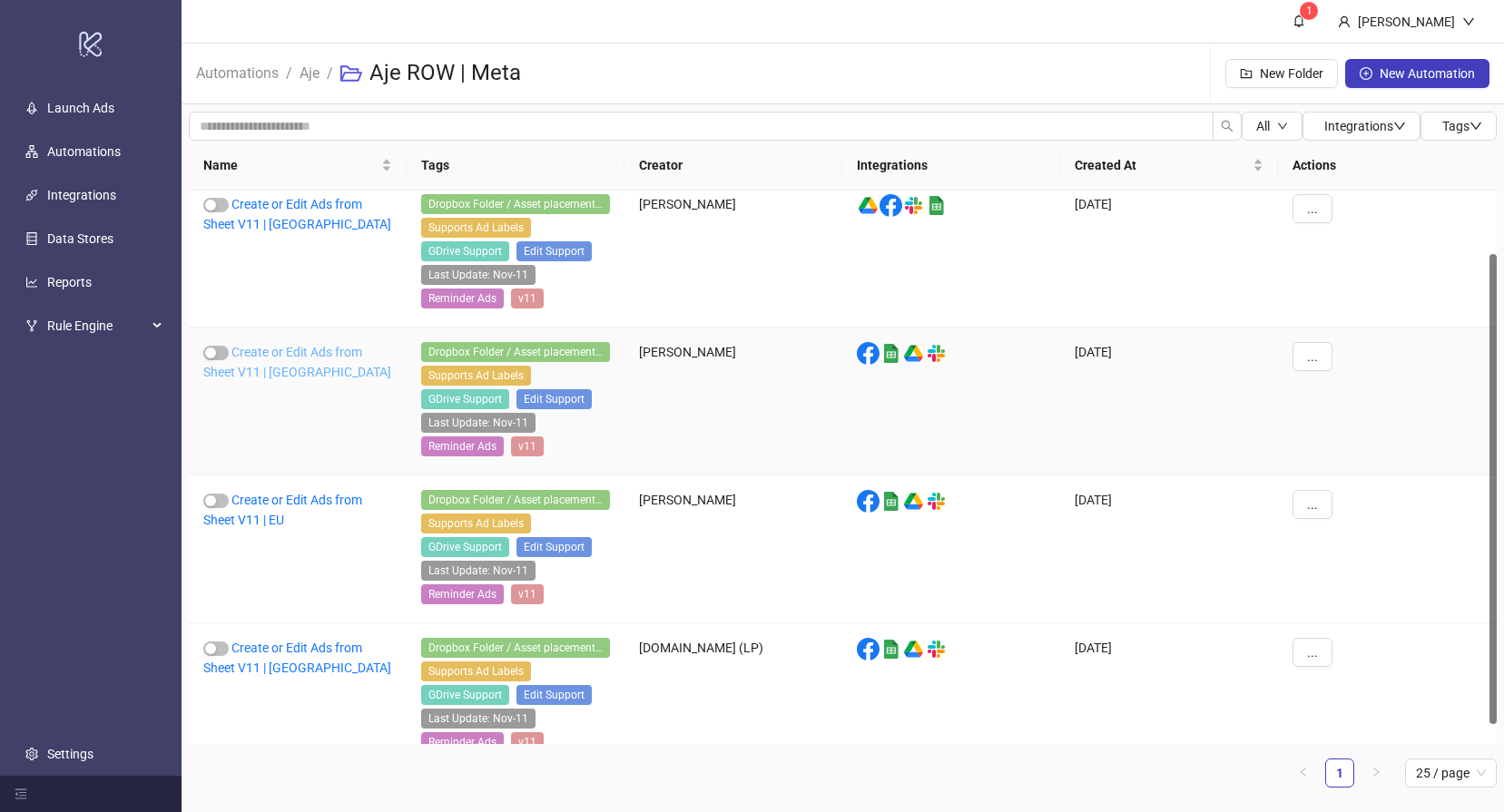
scroll to position [89, 0]
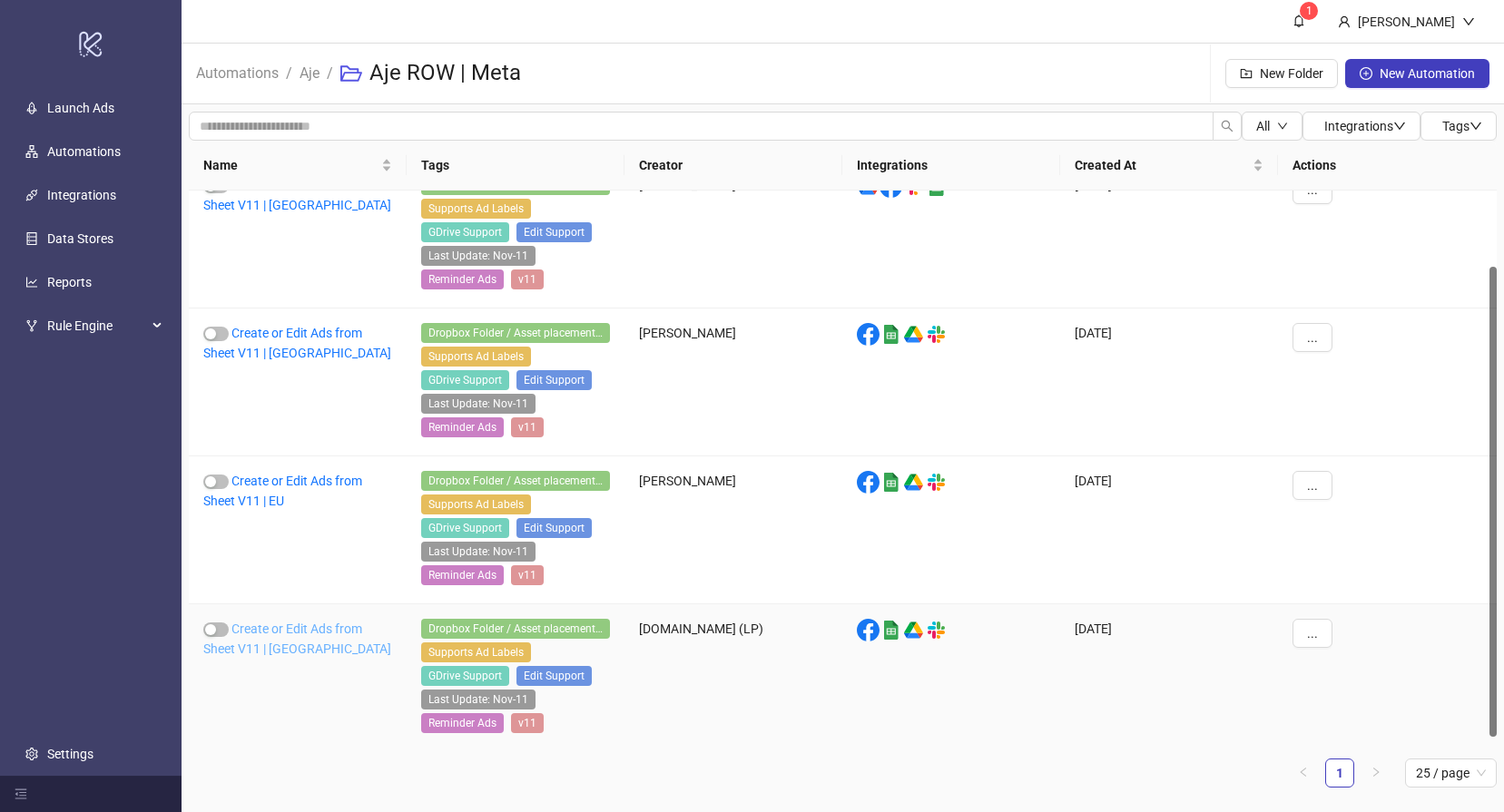
click at [275, 625] on link "Create or Edit Ads from Sheet V11 | ASIA" at bounding box center [297, 640] width 188 height 35
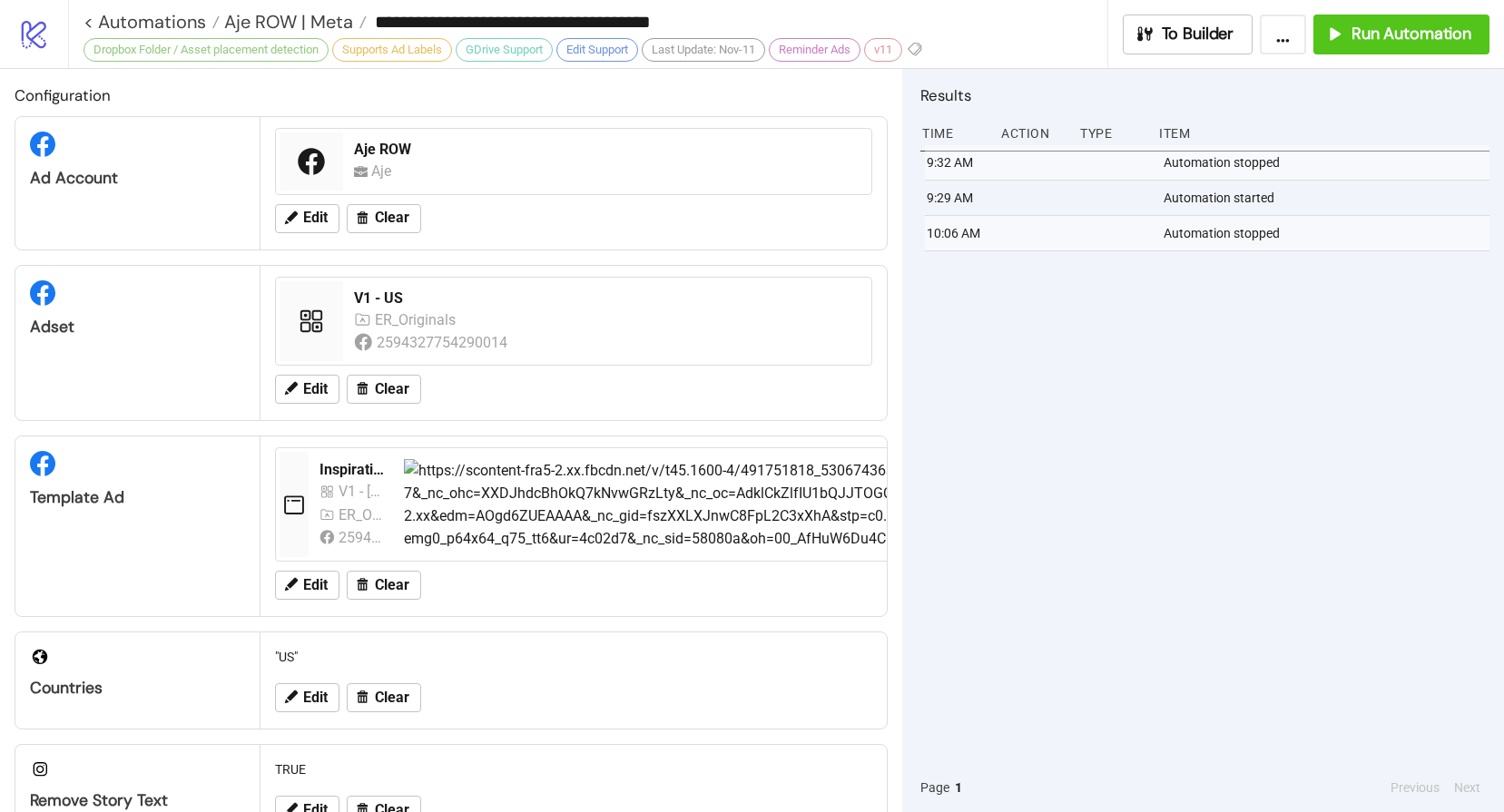
type input "**********"
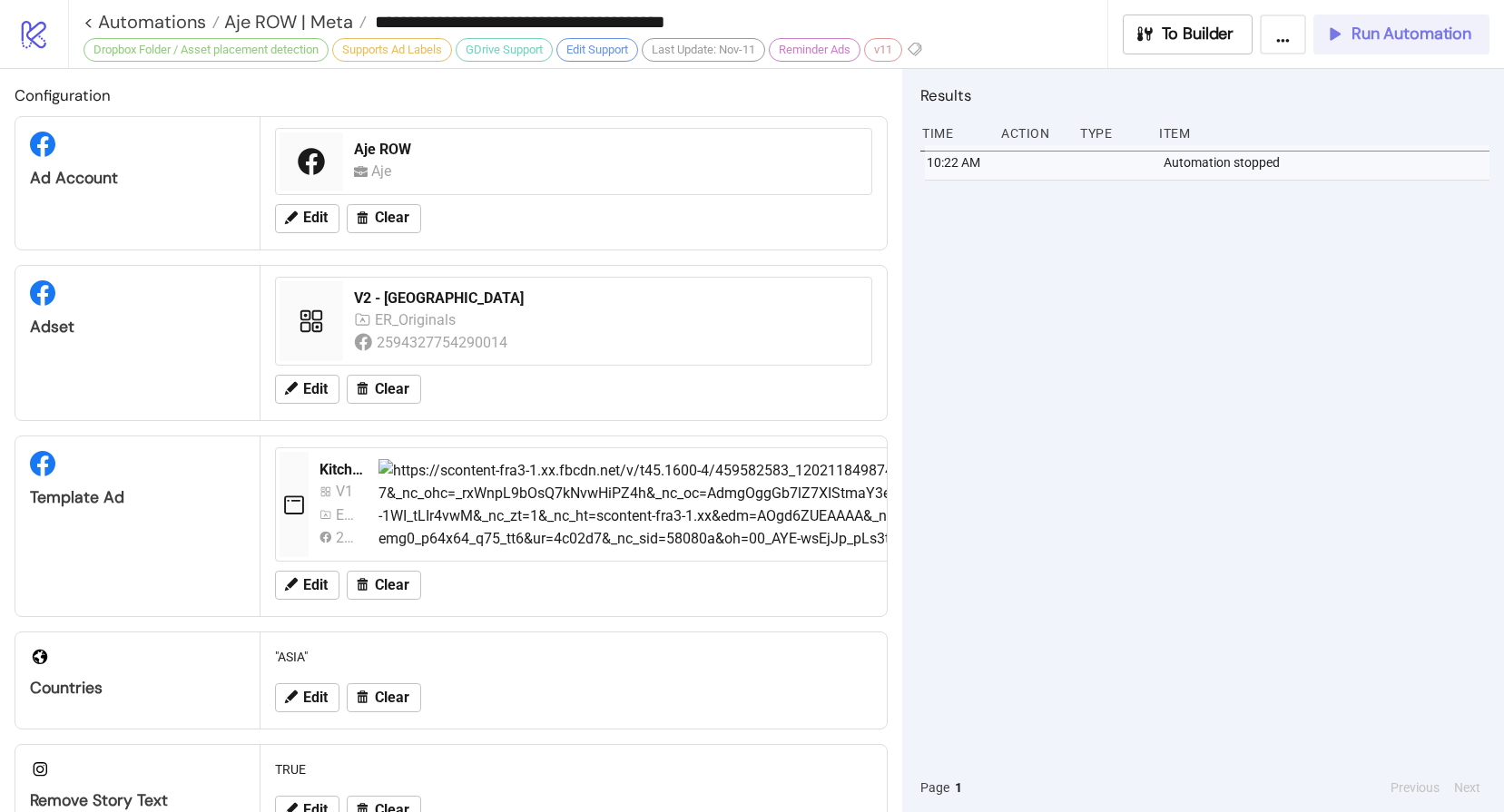
click at [1419, 35] on span "Run Automation" at bounding box center [1411, 34] width 120 height 21
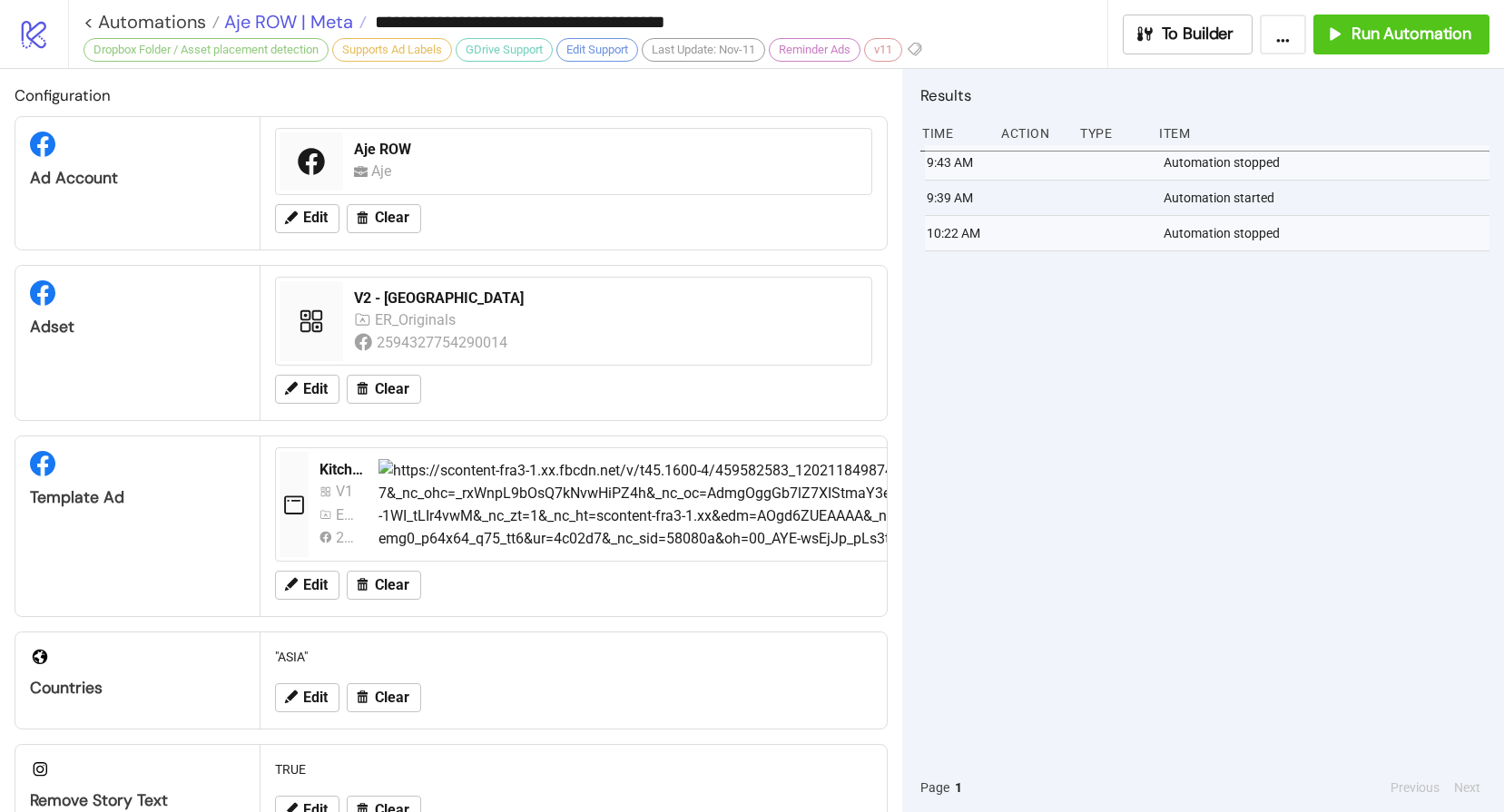
click at [281, 21] on span "Aje ROW | Meta" at bounding box center [285, 22] width 133 height 24
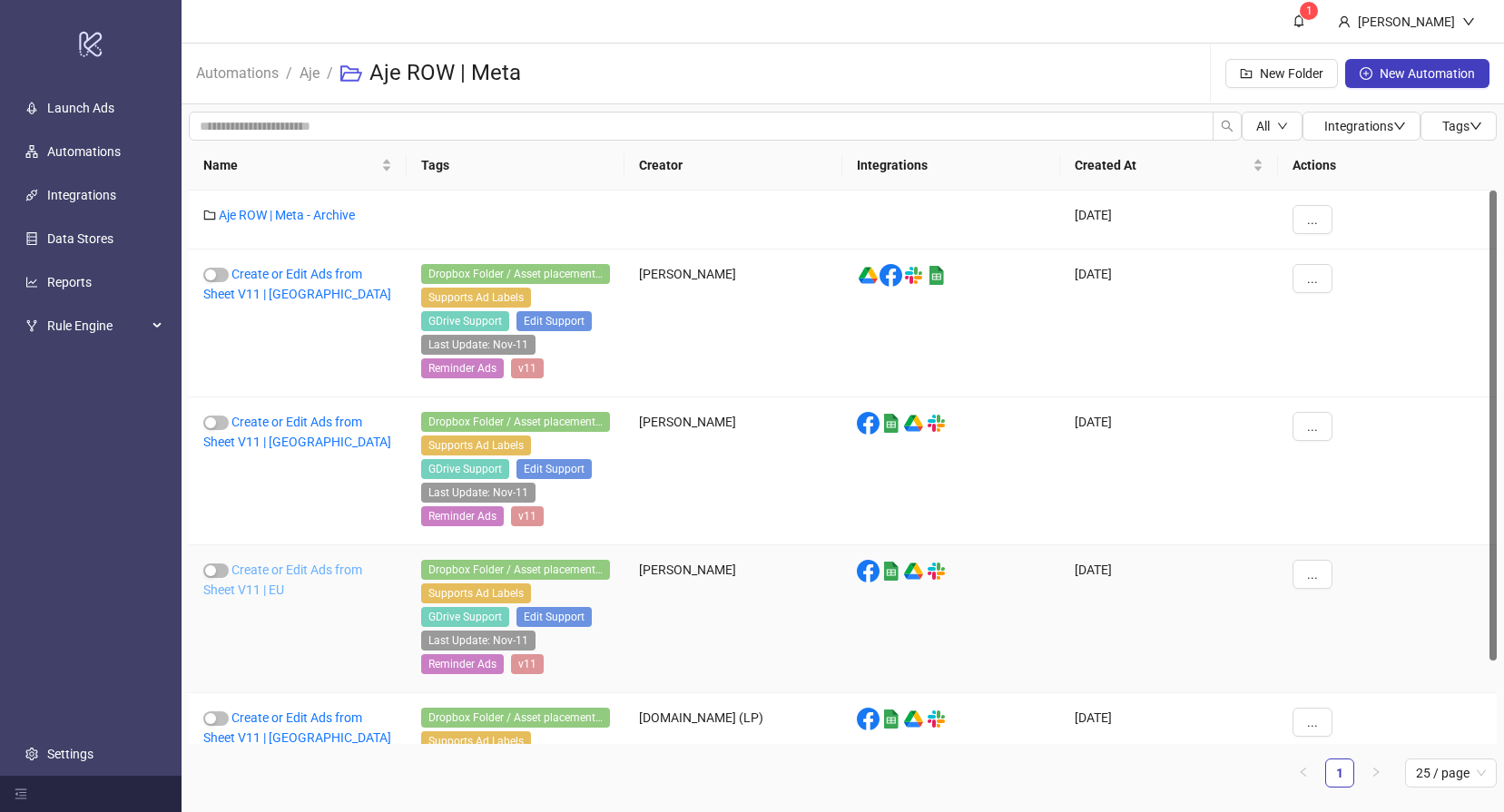
click at [283, 568] on link "Create or Edit Ads from Sheet V11 | EU" at bounding box center [283, 580] width 159 height 35
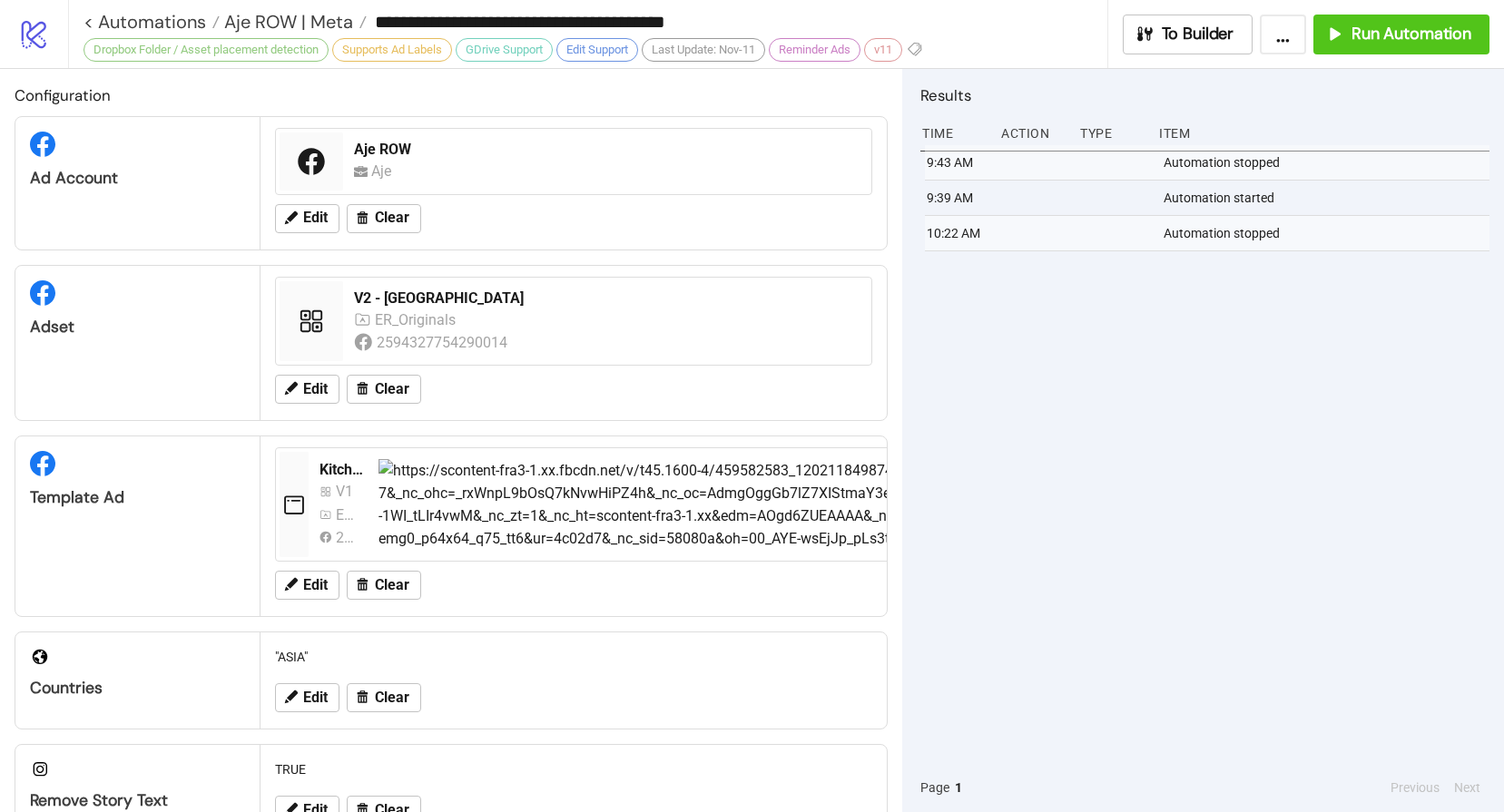
type input "**********"
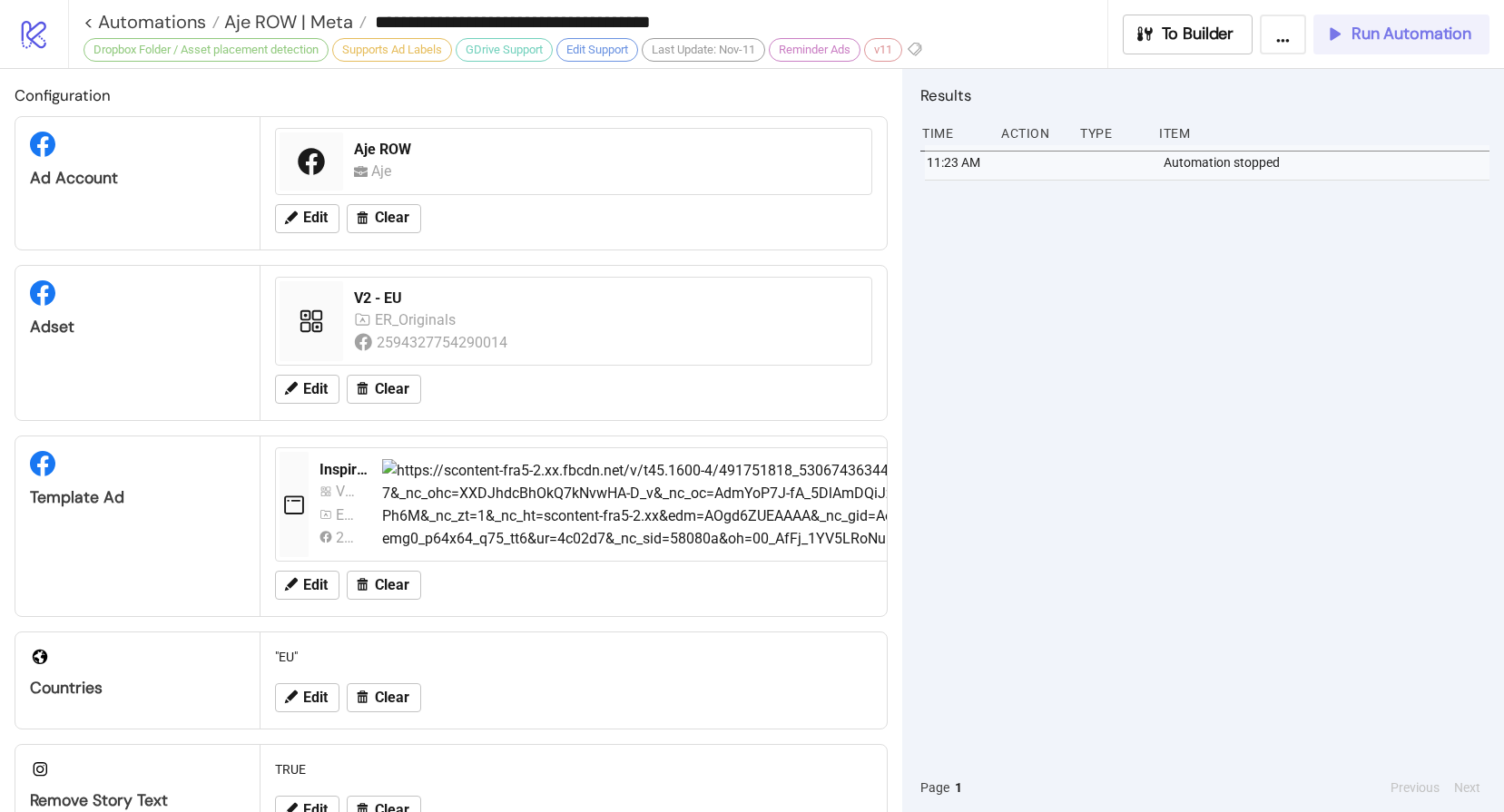
click at [1366, 28] on span "Run Automation" at bounding box center [1411, 34] width 120 height 21
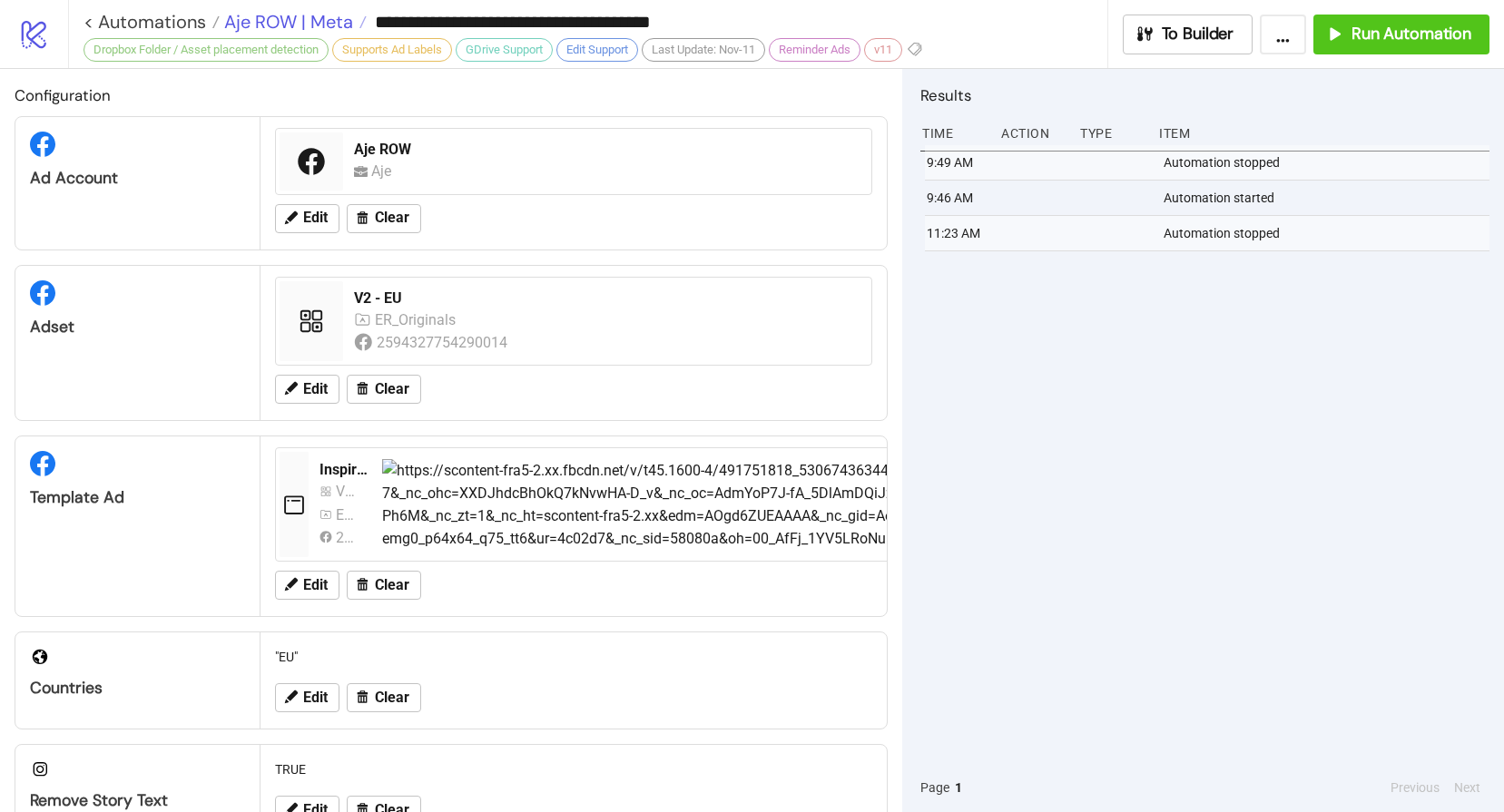
click at [275, 17] on span "Aje ROW | Meta" at bounding box center [285, 22] width 133 height 24
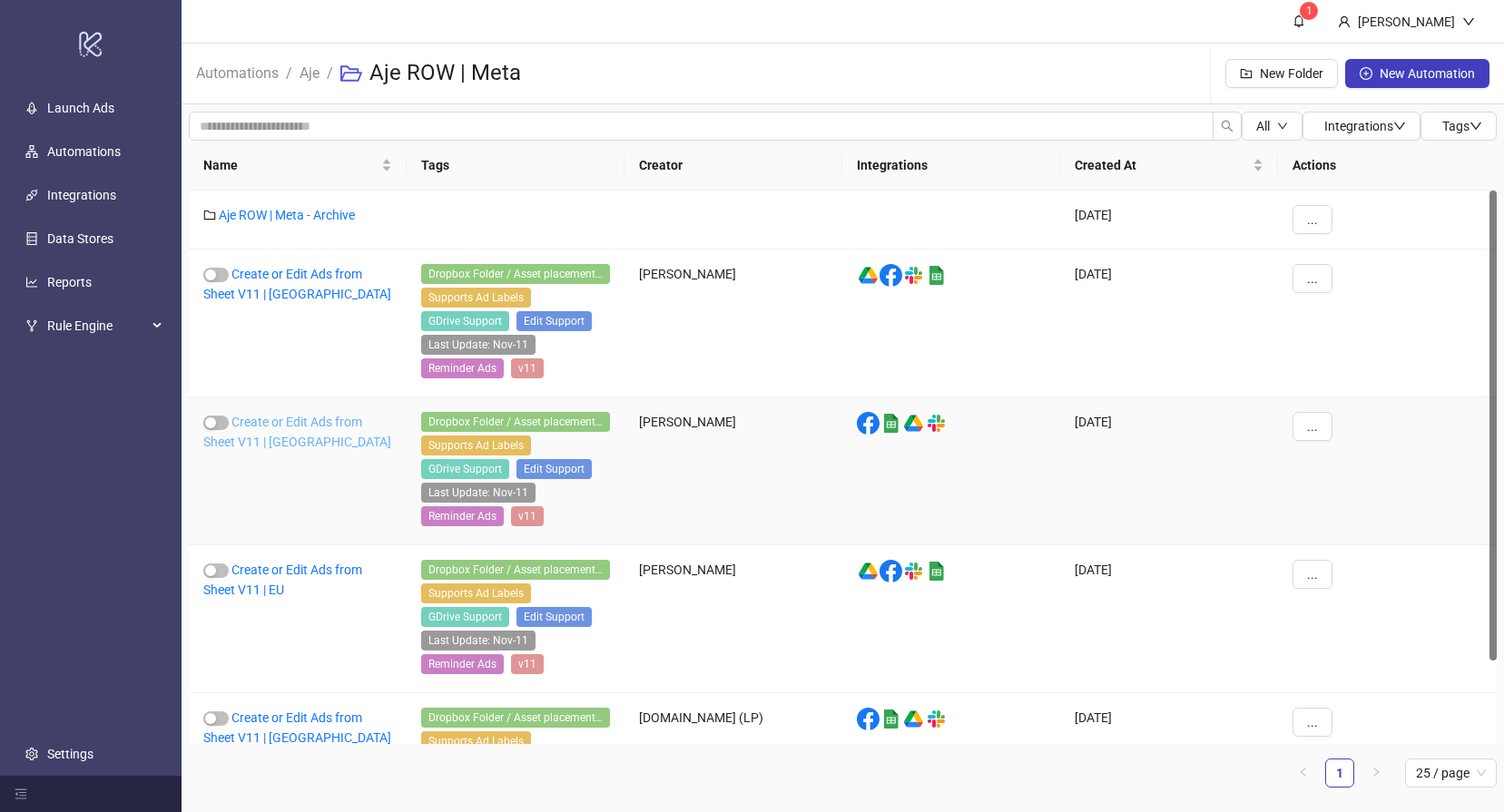
click at [279, 425] on link "Create or Edit Ads from Sheet V11 | UK" at bounding box center [297, 432] width 188 height 35
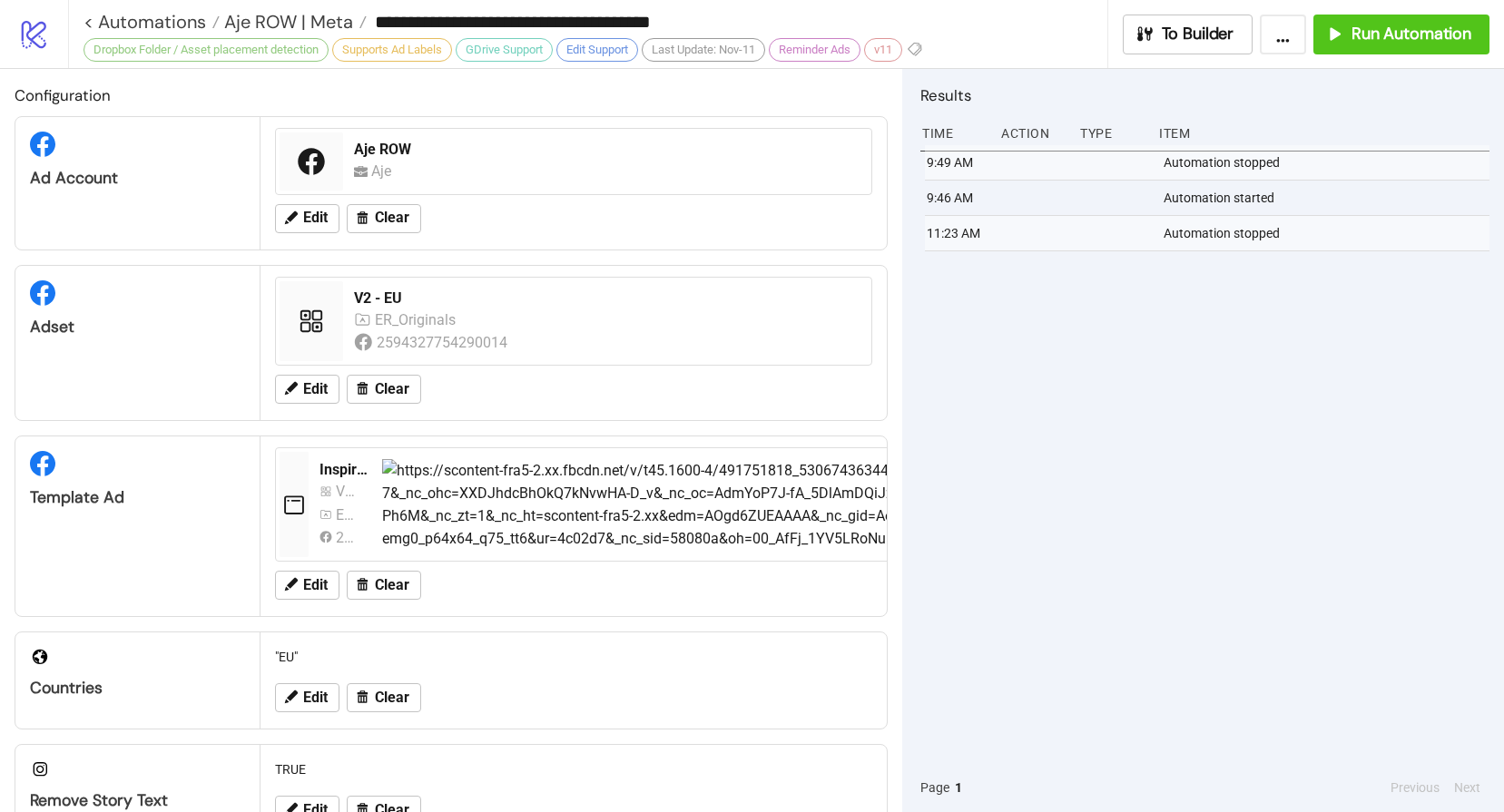
type input "**********"
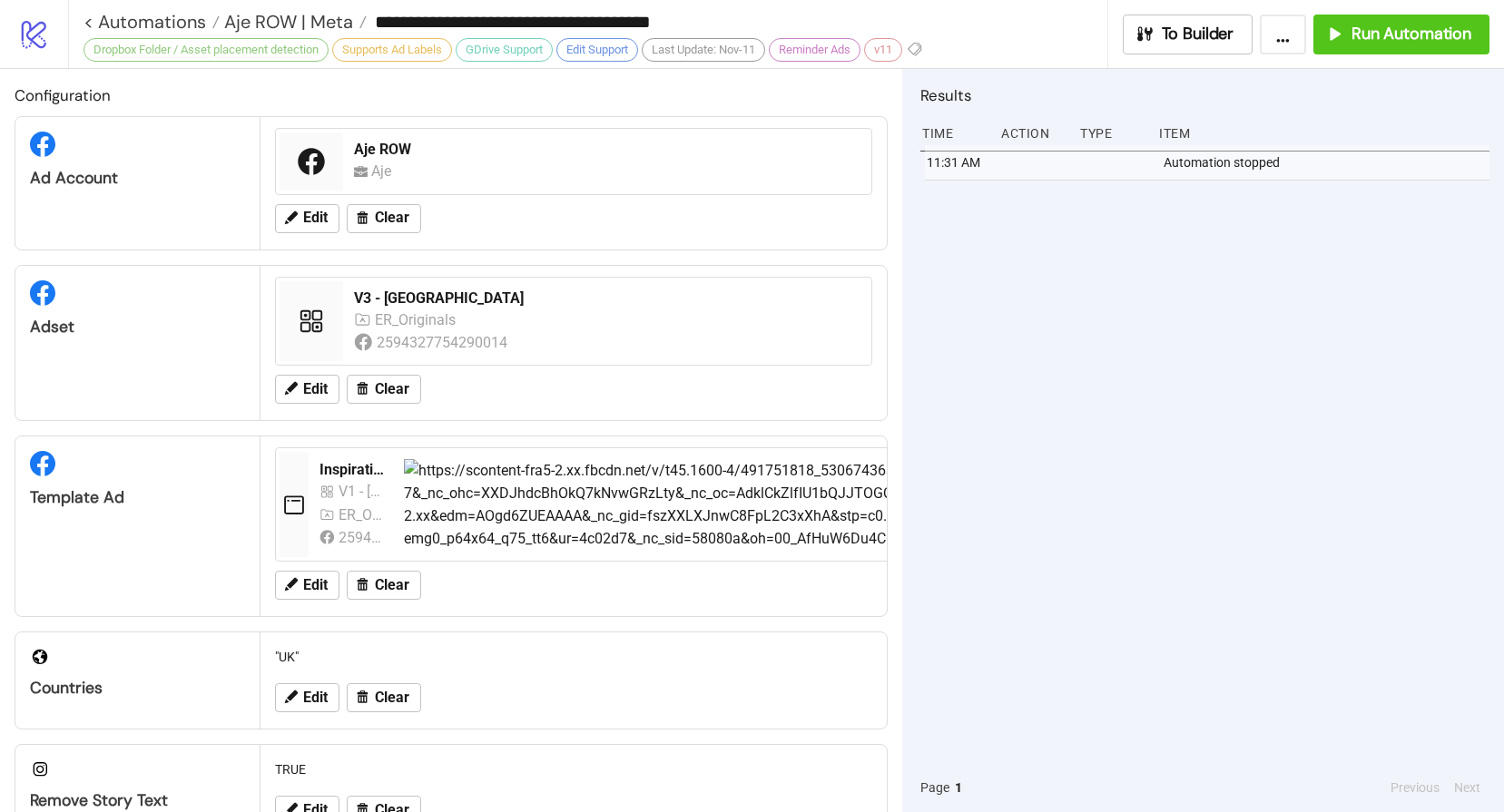
click at [1141, 292] on div "11:31 AM Automation stopped" at bounding box center [1205, 454] width 569 height 618
click at [1381, 43] on span "Run Automation" at bounding box center [1411, 34] width 120 height 21
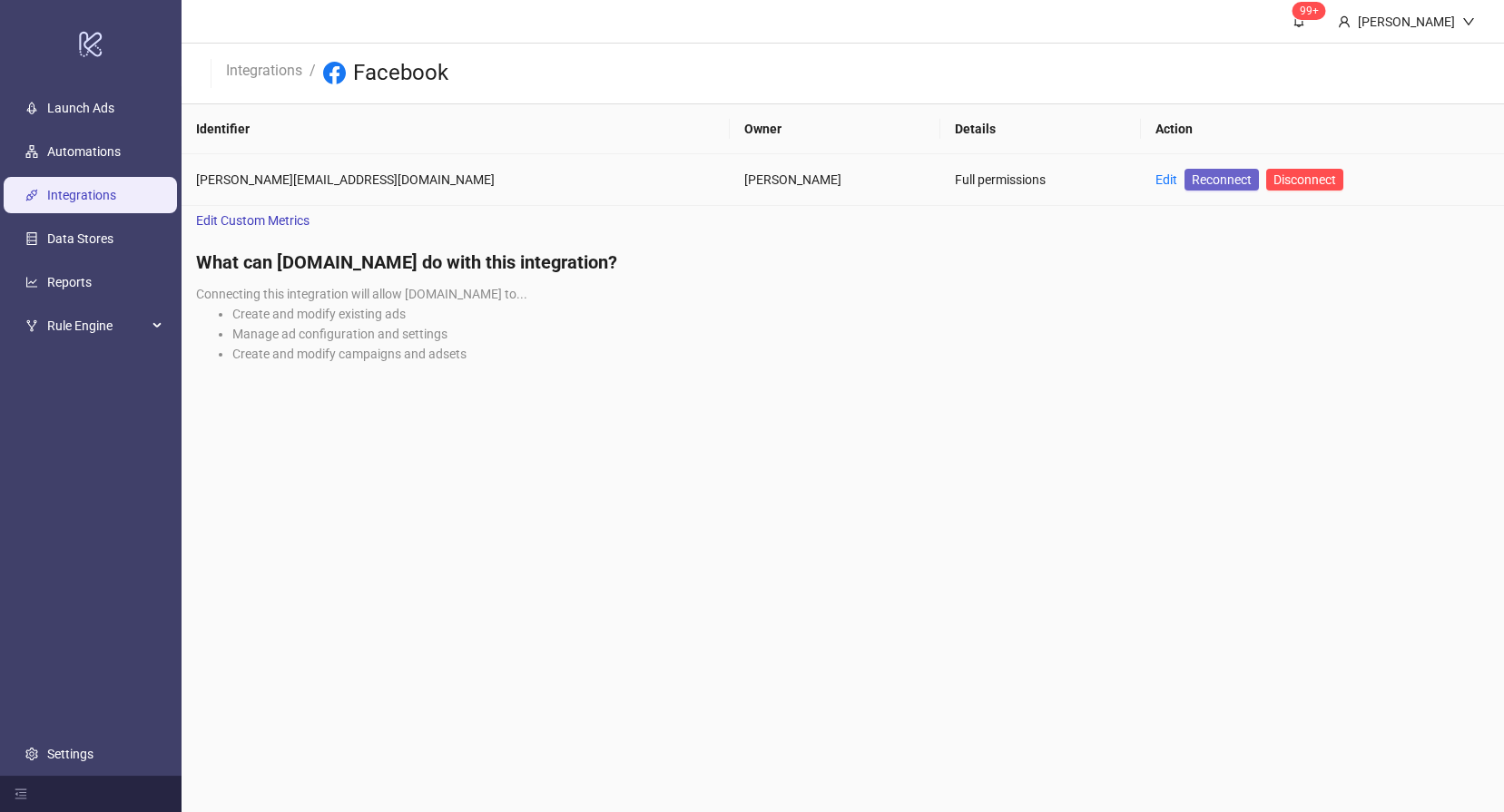
click at [1192, 179] on span "Reconnect" at bounding box center [1221, 180] width 60 height 20
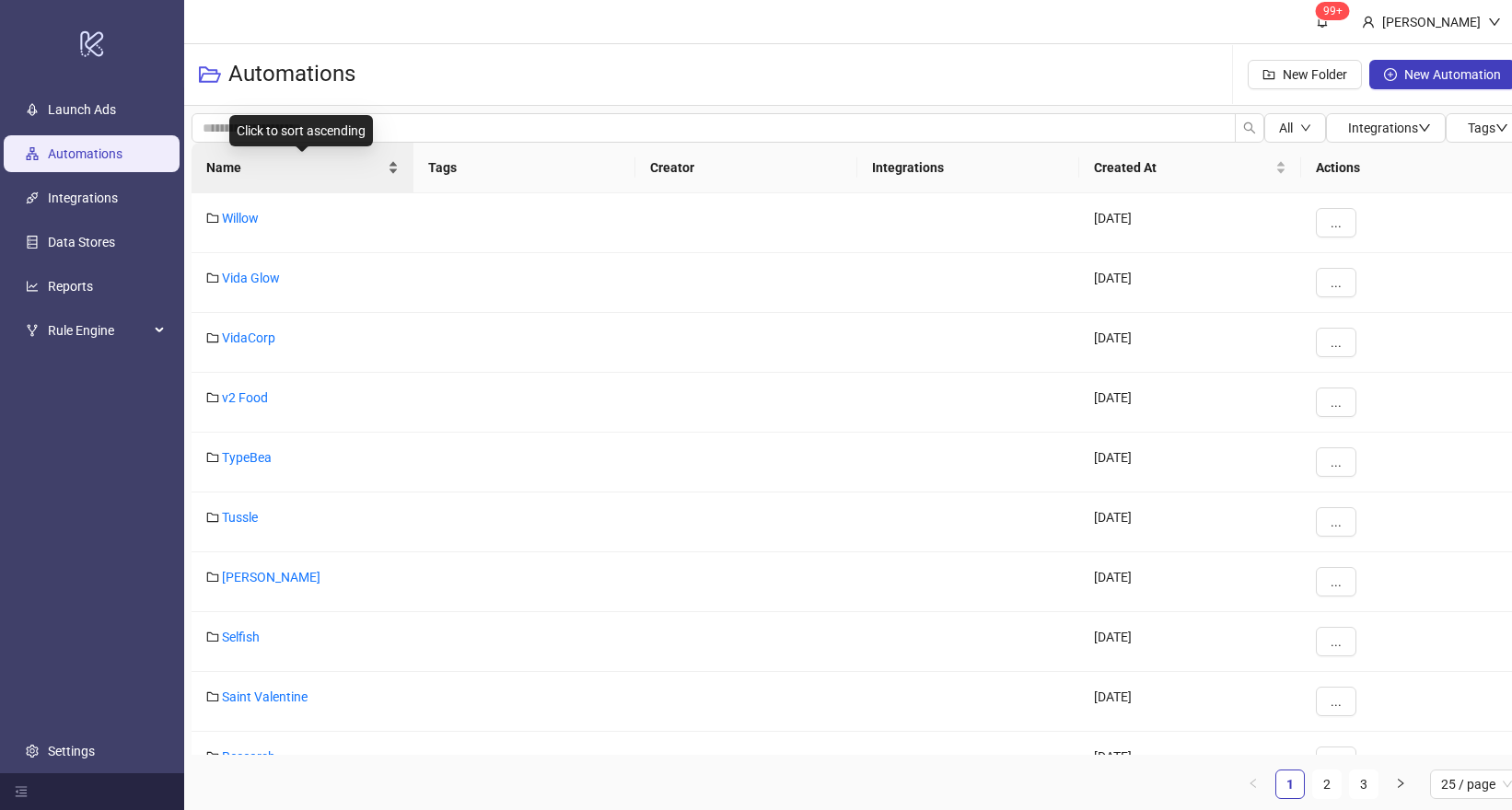
click at [256, 168] on span "Name" at bounding box center [295, 168] width 178 height 20
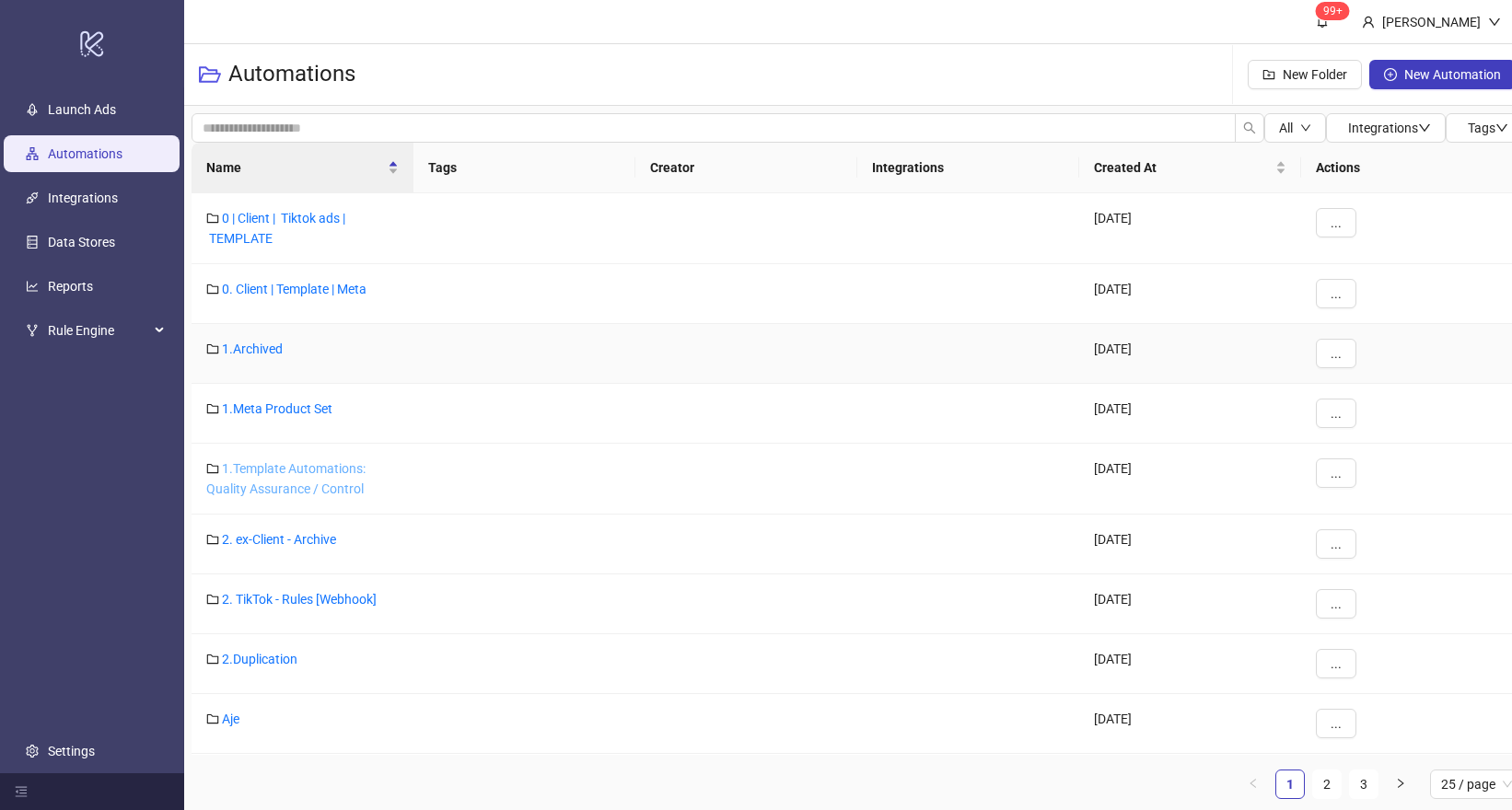
scroll to position [132, 0]
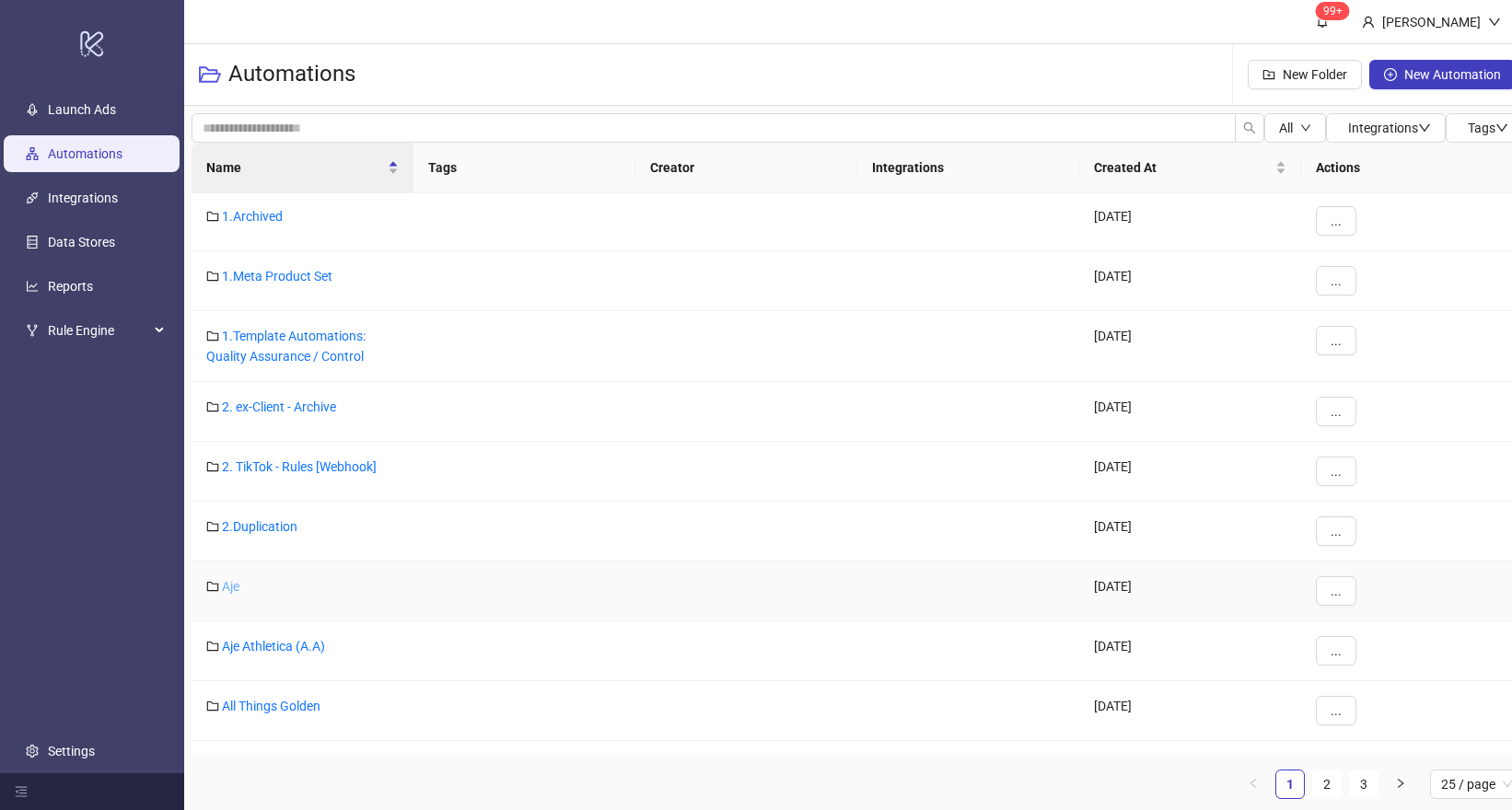
click at [228, 589] on link "Aje" at bounding box center [230, 587] width 18 height 15
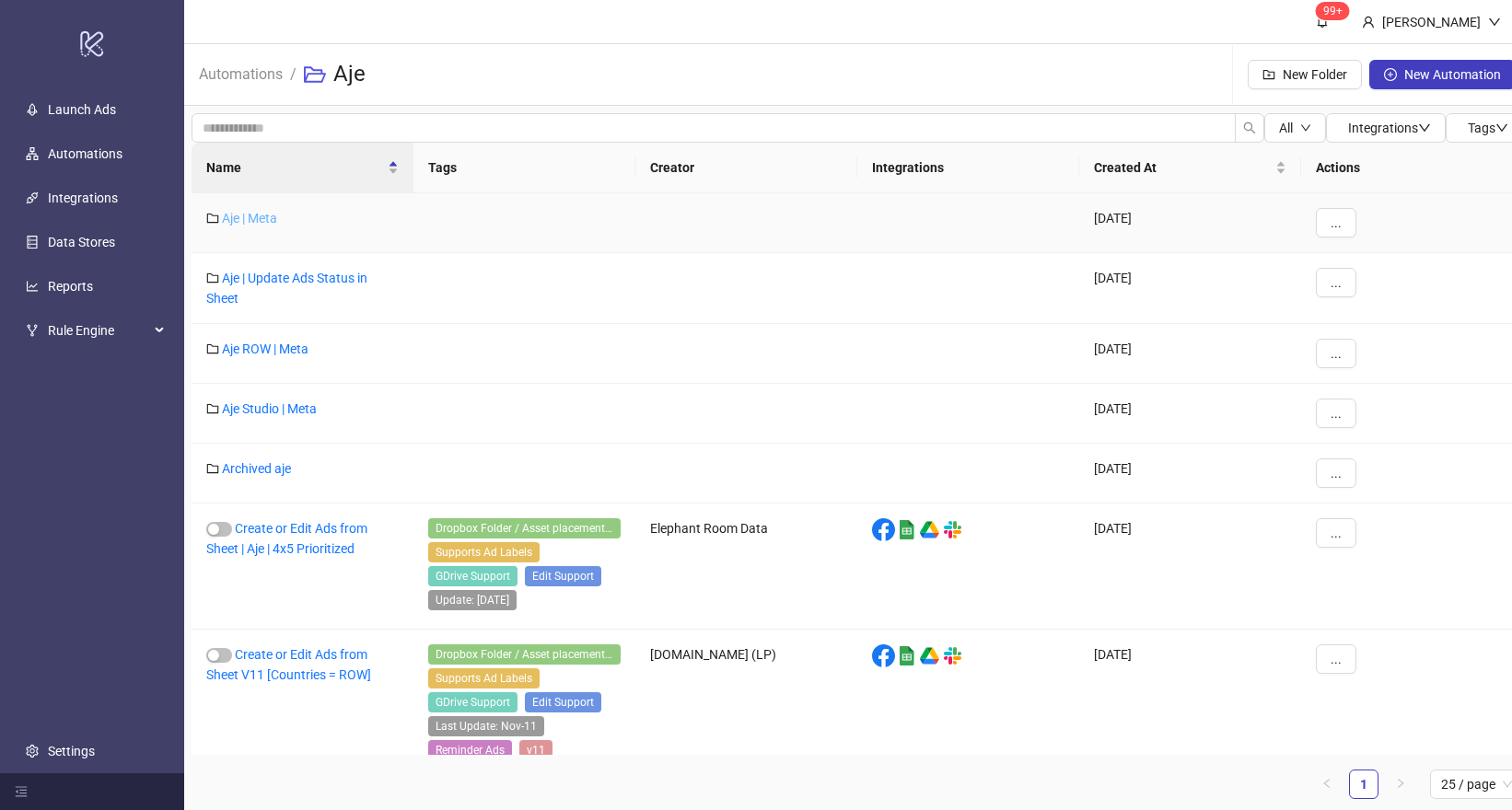
click at [246, 215] on link "Aje | Meta" at bounding box center [249, 219] width 55 height 15
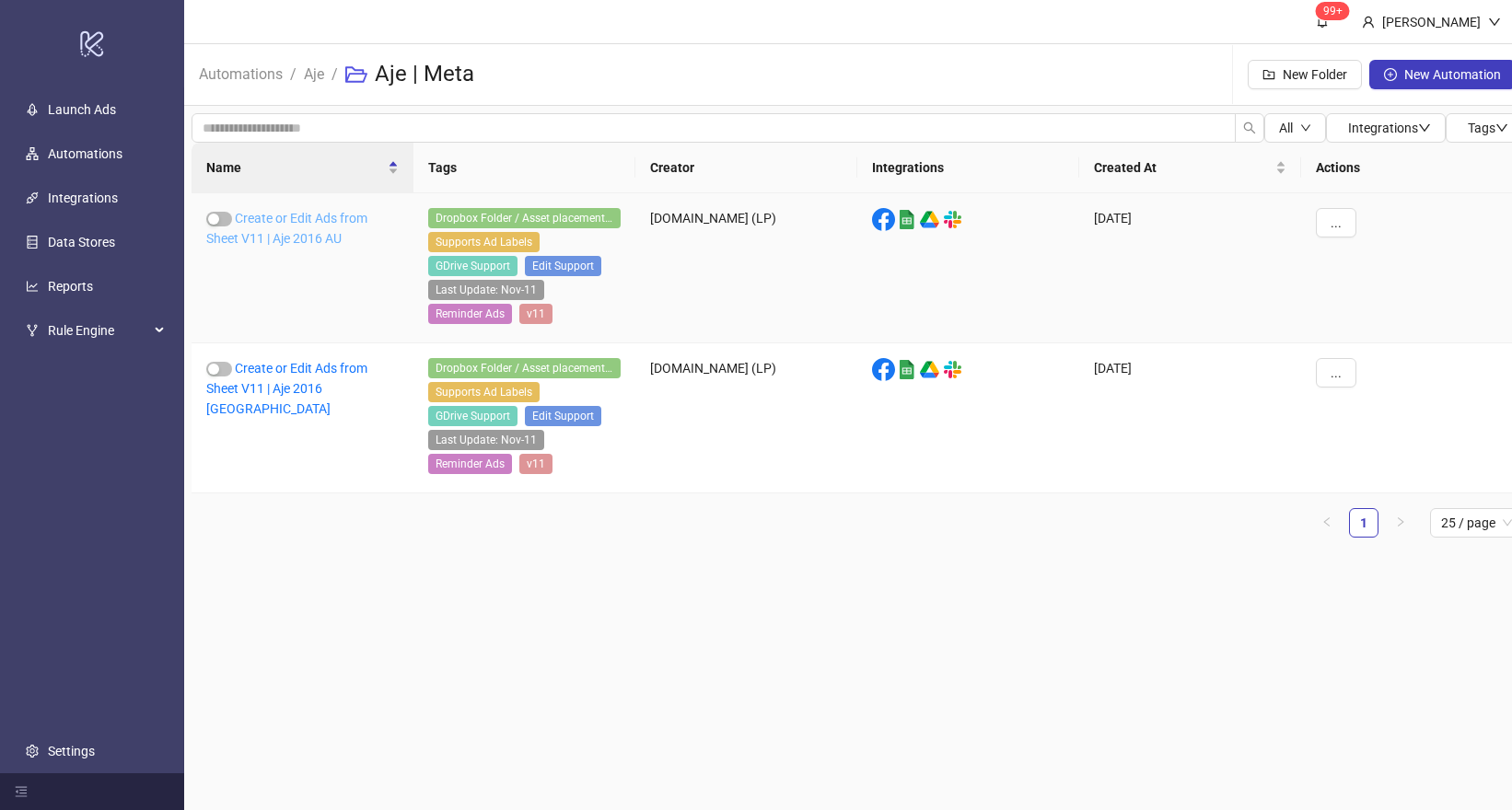
click at [310, 218] on link "Create or Edit Ads from Sheet V11 | Aje 2016 AU" at bounding box center [287, 229] width 161 height 35
